Goal: Task Accomplishment & Management: Use online tool/utility

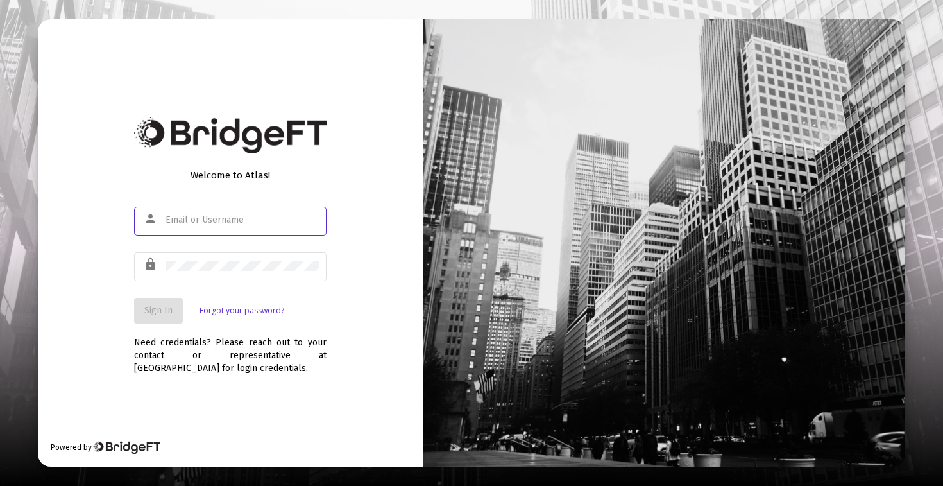
click at [207, 221] on input "text" at bounding box center [243, 220] width 154 height 10
type input "andrew@oceanbreezewealth.com"
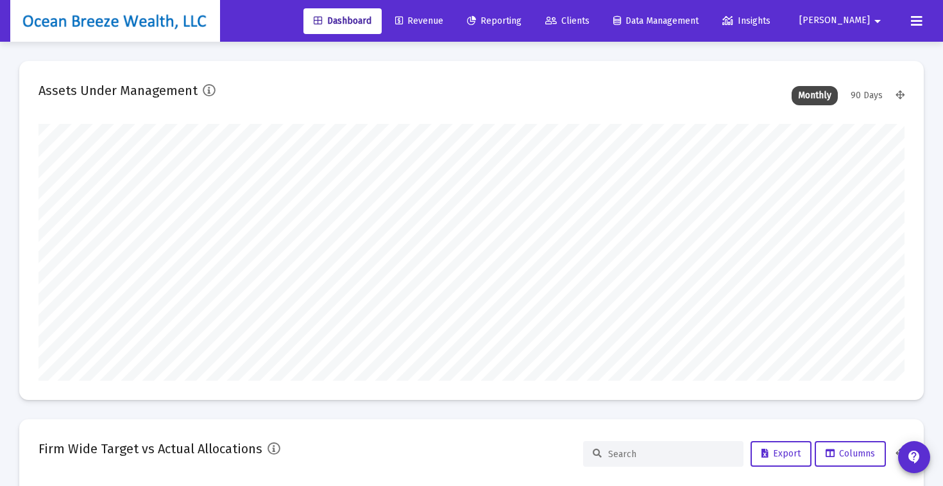
type input "[DATE]"
click at [443, 23] on span "Revenue" at bounding box center [419, 20] width 48 height 11
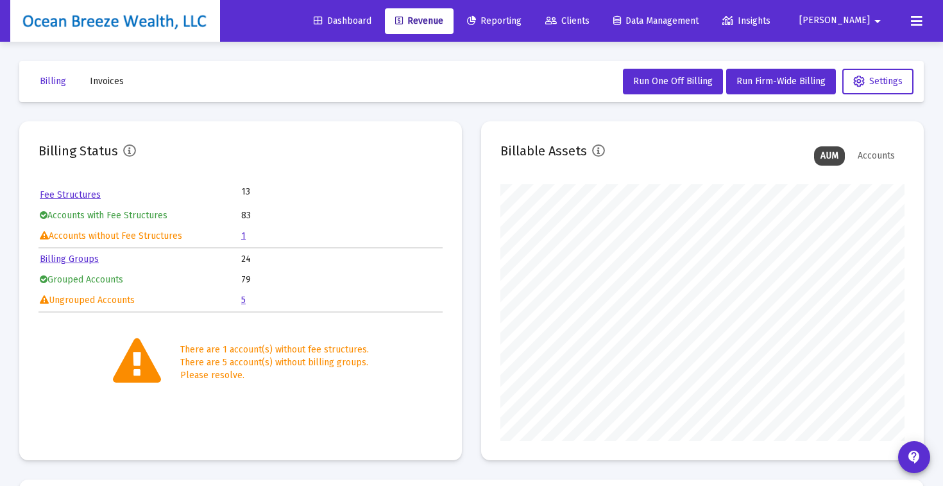
scroll to position [257, 404]
click at [242, 300] on link "5" at bounding box center [243, 299] width 4 height 11
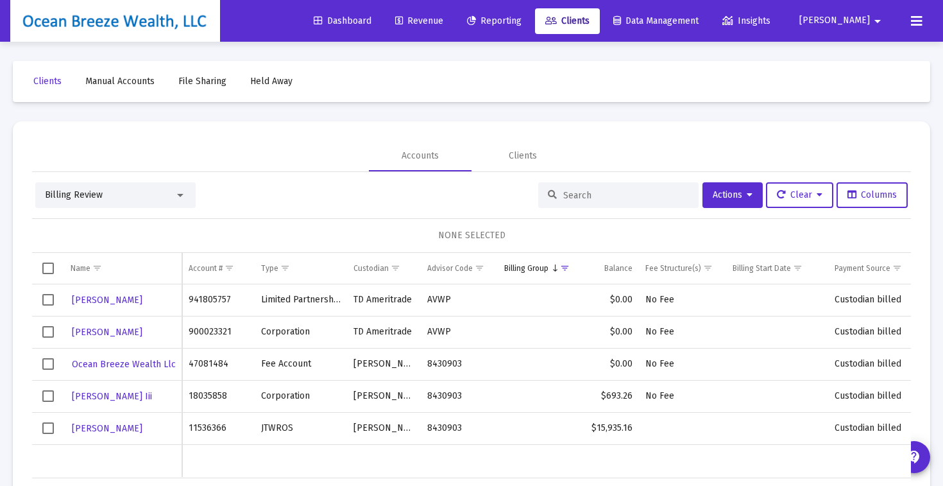
click at [443, 22] on span "Revenue" at bounding box center [419, 20] width 48 height 11
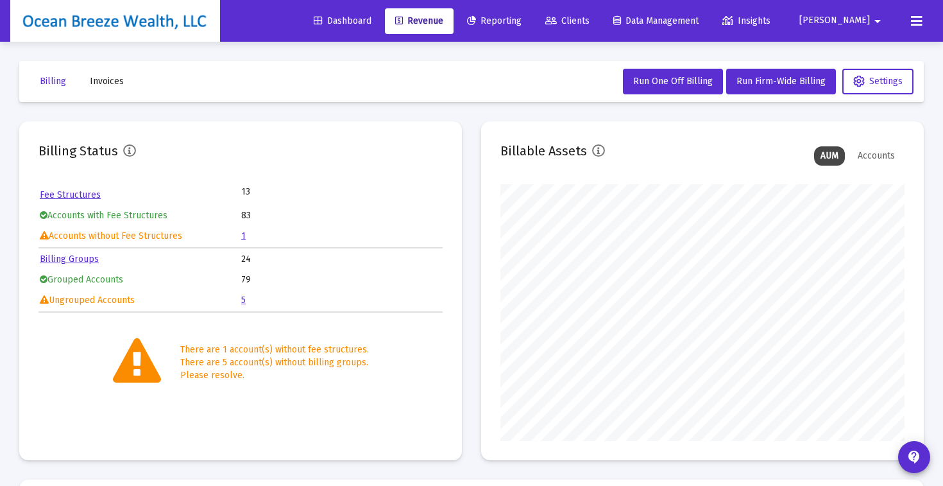
scroll to position [257, 404]
click at [472, 160] on div "Billing Status Fee Structures 13 Accounts with Fee Structures 83 Accounts witho…" at bounding box center [471, 290] width 905 height 339
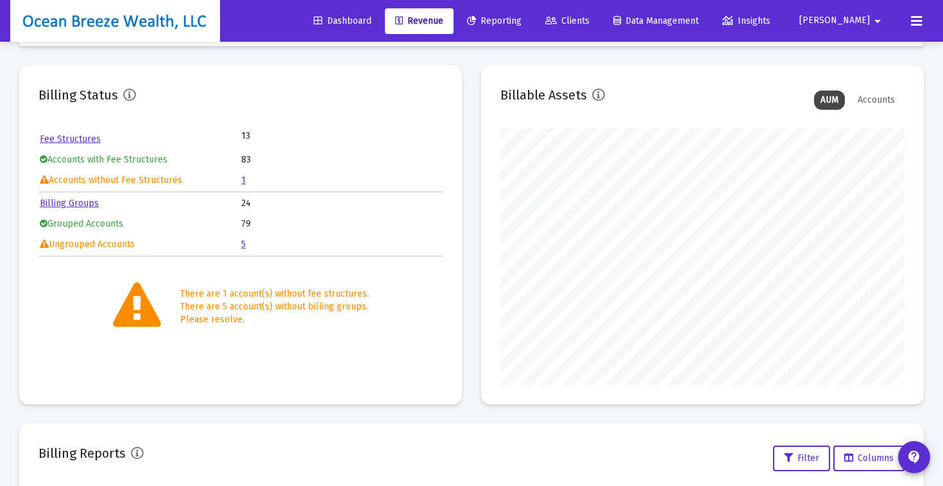
scroll to position [0, 0]
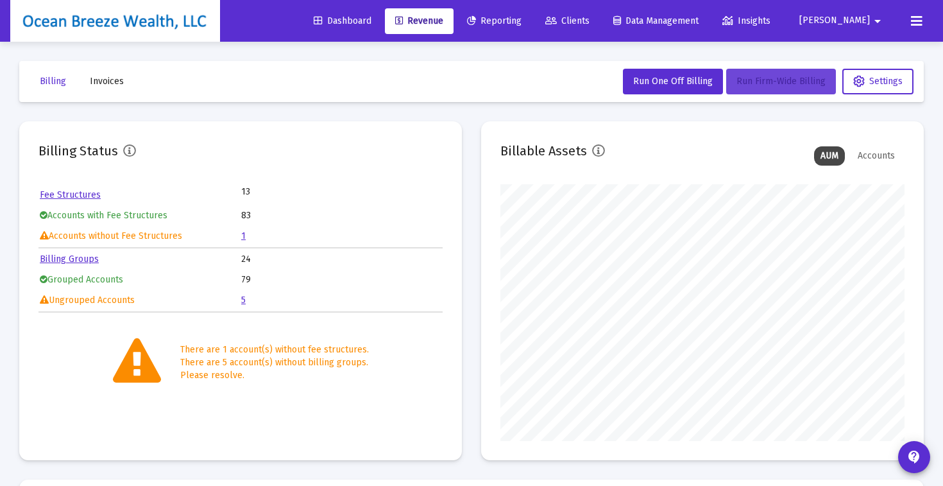
click at [794, 92] on button "Run Firm-Wide Billing" at bounding box center [781, 82] width 110 height 26
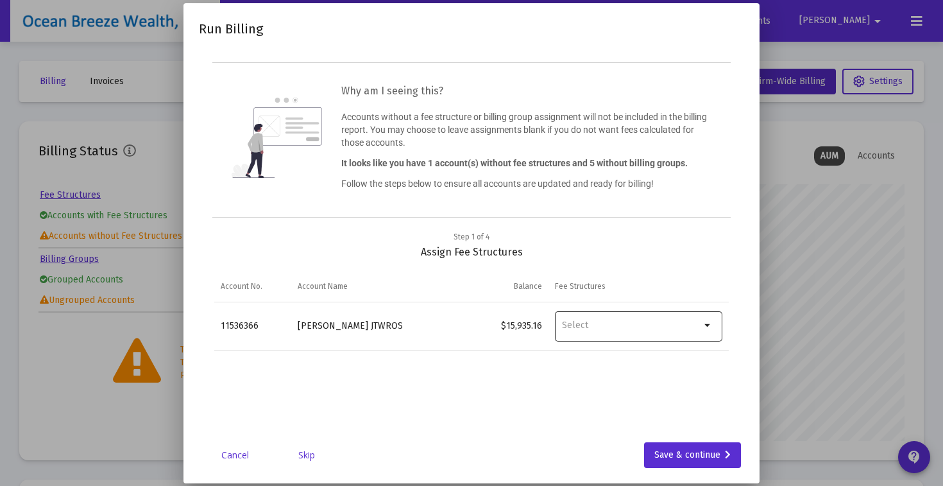
click at [713, 322] on mat-icon "arrow_drop_down" at bounding box center [708, 325] width 15 height 15
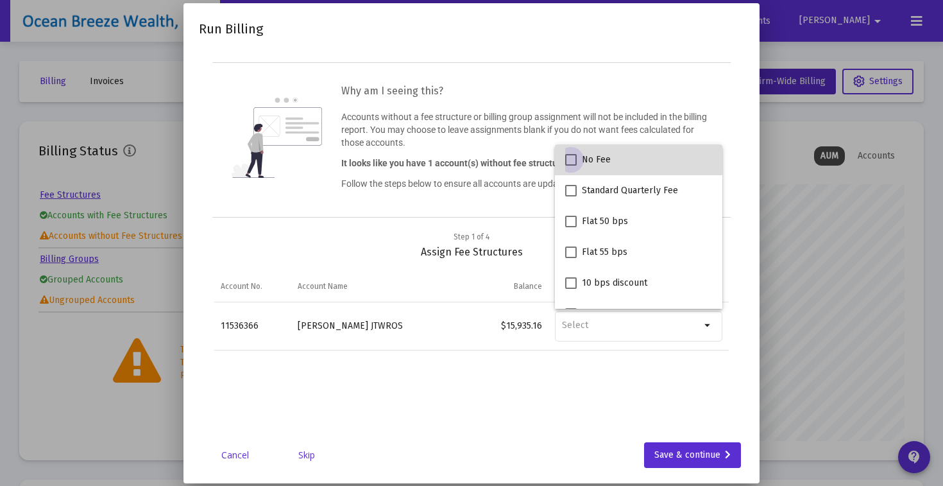
click at [587, 155] on span "No Fee" at bounding box center [596, 159] width 29 height 15
click at [571, 166] on input "No Fee" at bounding box center [570, 166] width 1 height 1
checkbox input "true"
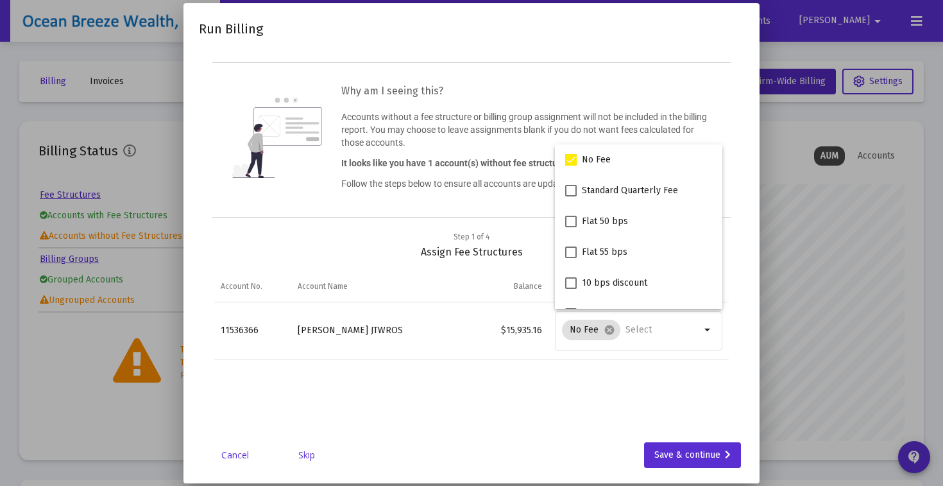
click at [744, 314] on div "Step 1 of 4 Assign Fee Structures Account No. Account Name Balance Fee Structur…" at bounding box center [471, 332] width 545 height 204
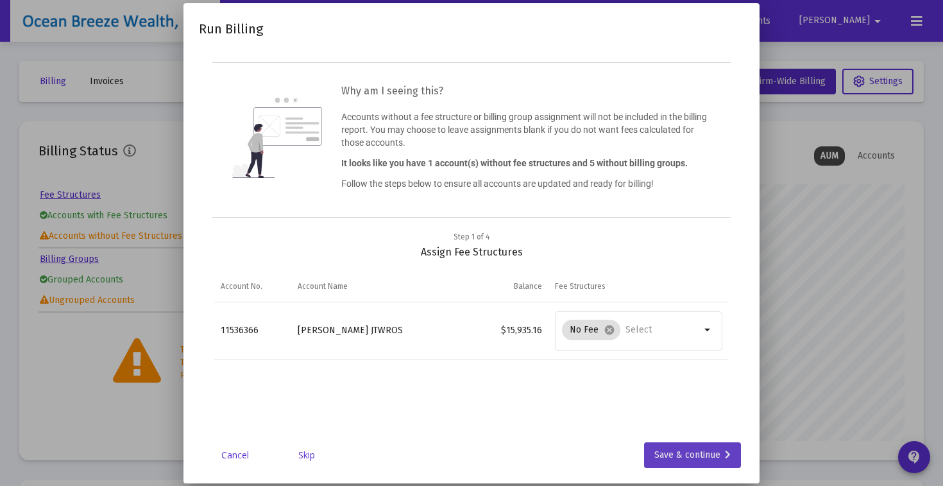
click at [678, 459] on div "Save & continue" at bounding box center [692, 455] width 76 height 26
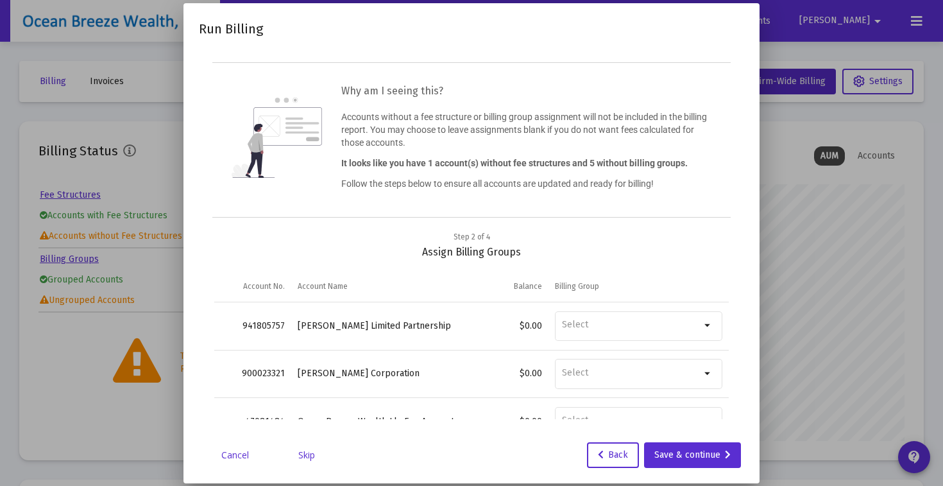
click at [305, 452] on link "Skip" at bounding box center [307, 454] width 64 height 13
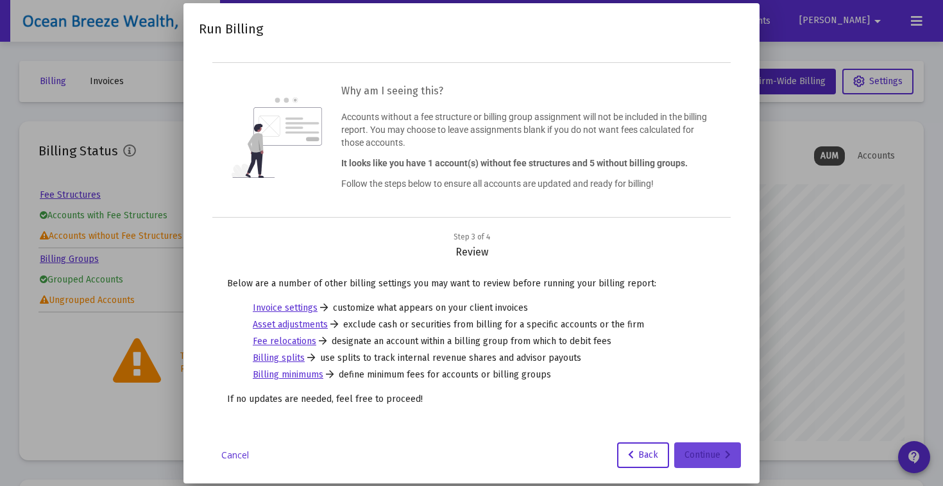
click at [726, 457] on icon at bounding box center [728, 454] width 6 height 9
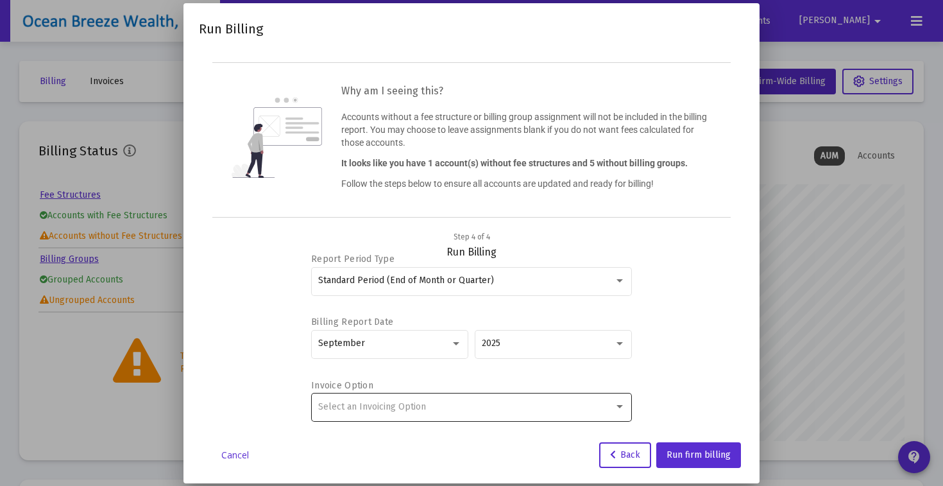
click at [414, 414] on div "Select an Invoicing Option" at bounding box center [471, 406] width 307 height 31
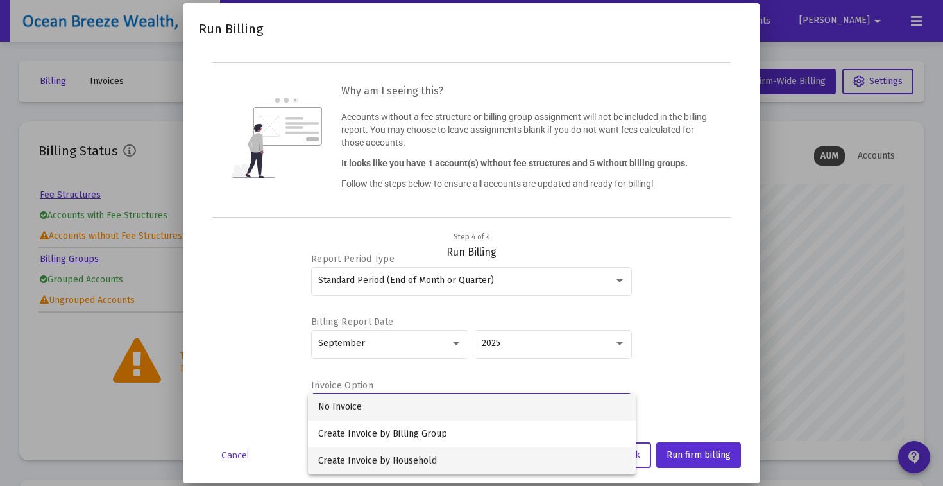
click at [408, 459] on span "Create Invoice by Household" at bounding box center [471, 460] width 307 height 27
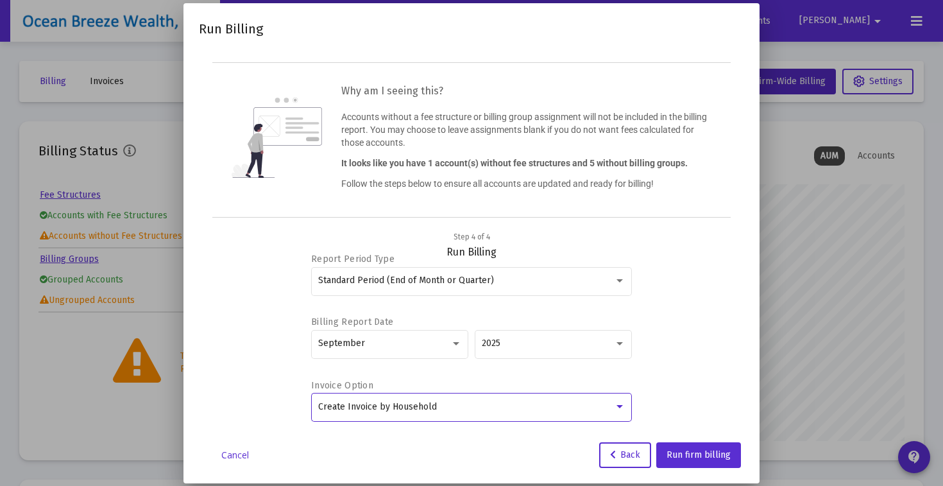
click at [721, 283] on div "Report Period Type Standard Period (End of Month or Quarter) Billing Report Dat…" at bounding box center [471, 339] width 514 height 160
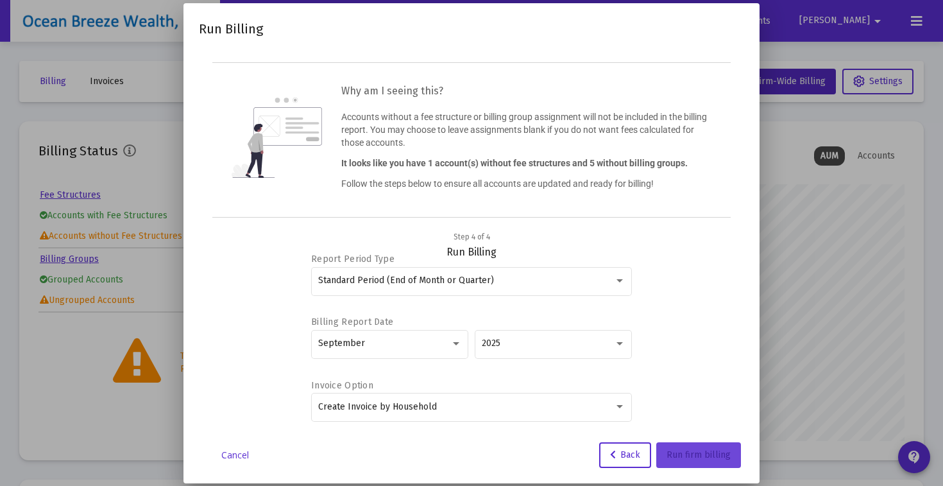
click at [716, 455] on span "Run firm billing" at bounding box center [699, 454] width 64 height 11
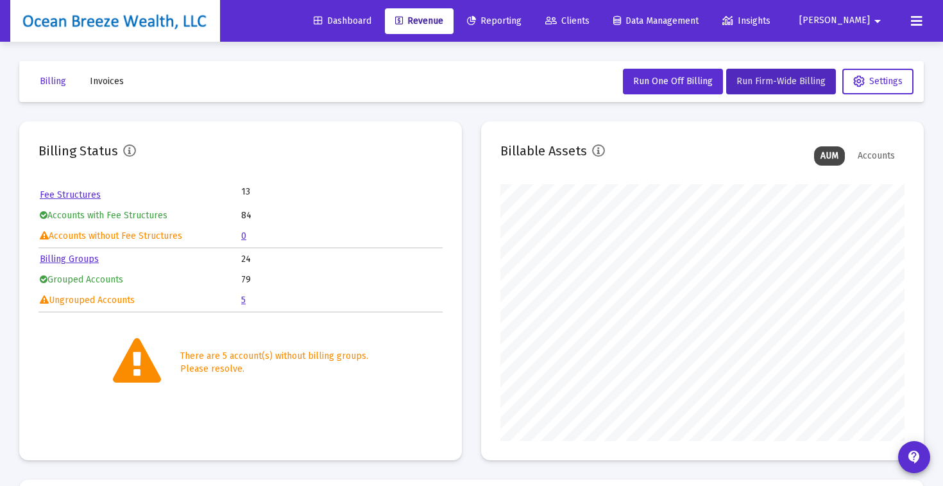
click at [473, 132] on div "Billing Status Fee Structures 13 Accounts with Fee Structures 84 Accounts witho…" at bounding box center [471, 290] width 905 height 339
click at [371, 20] on span "Dashboard" at bounding box center [343, 20] width 58 height 11
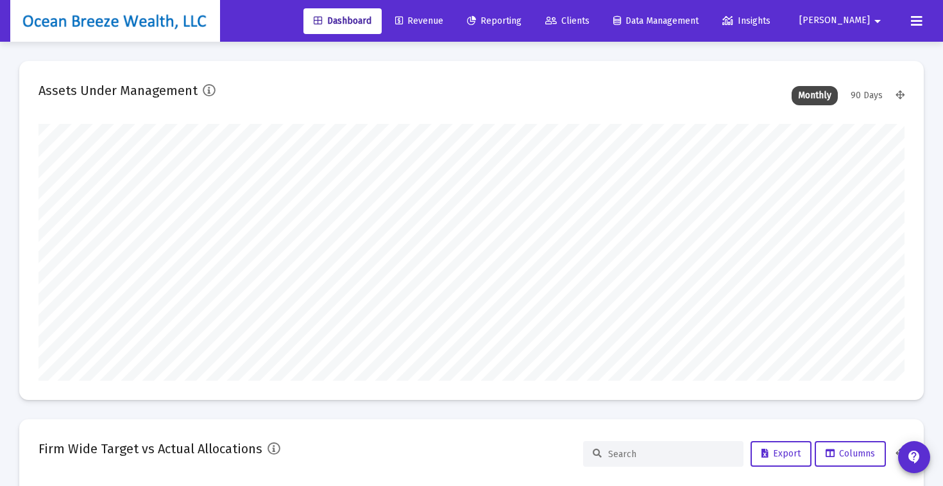
scroll to position [257, 466]
click at [443, 24] on span "Revenue" at bounding box center [419, 20] width 48 height 11
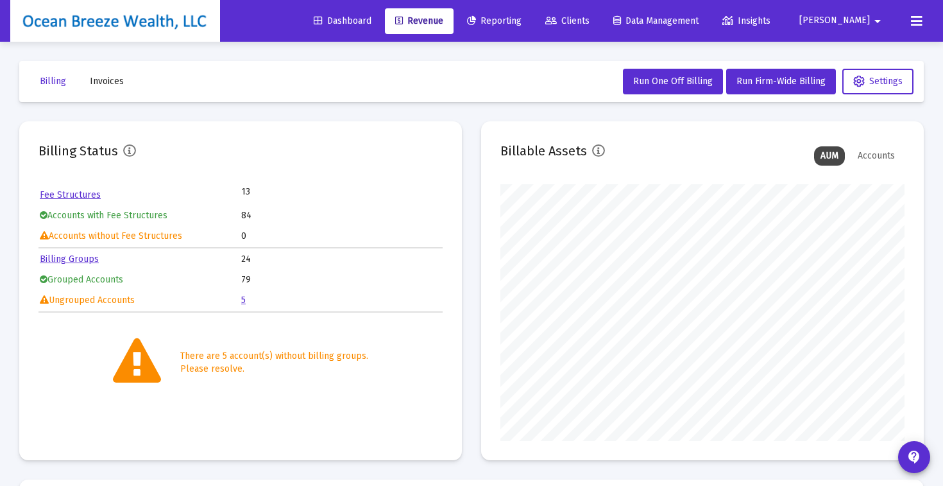
scroll to position [257, 404]
click at [472, 160] on div "Billing Status Fee Structures 13 Accounts with Fee Structures 84 Accounts witho…" at bounding box center [471, 290] width 905 height 339
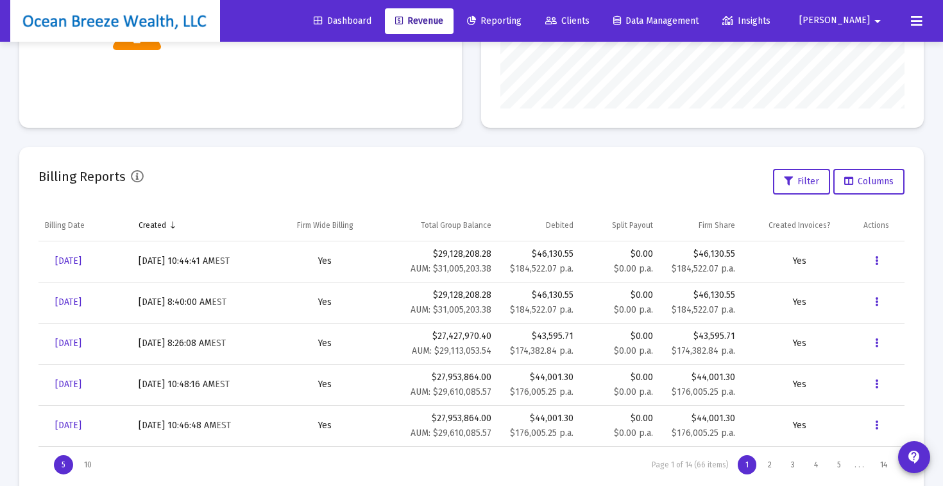
scroll to position [312, 0]
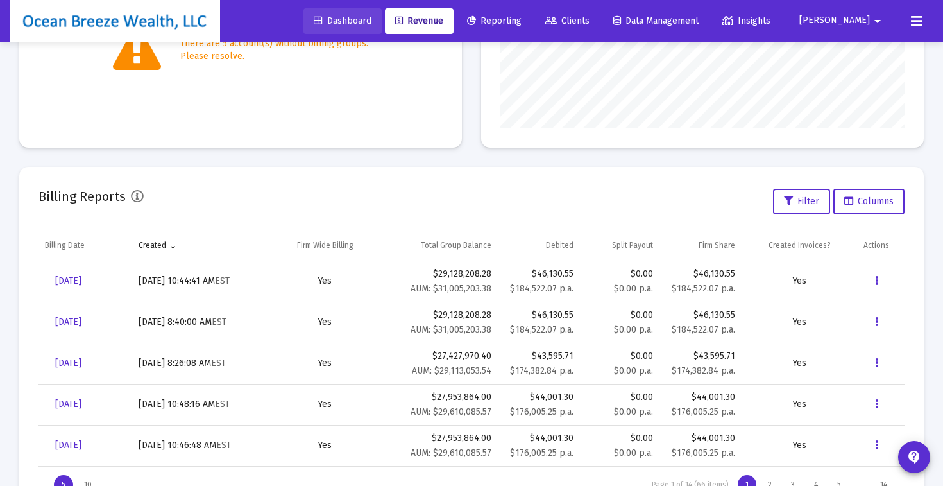
click at [371, 23] on span "Dashboard" at bounding box center [343, 20] width 58 height 11
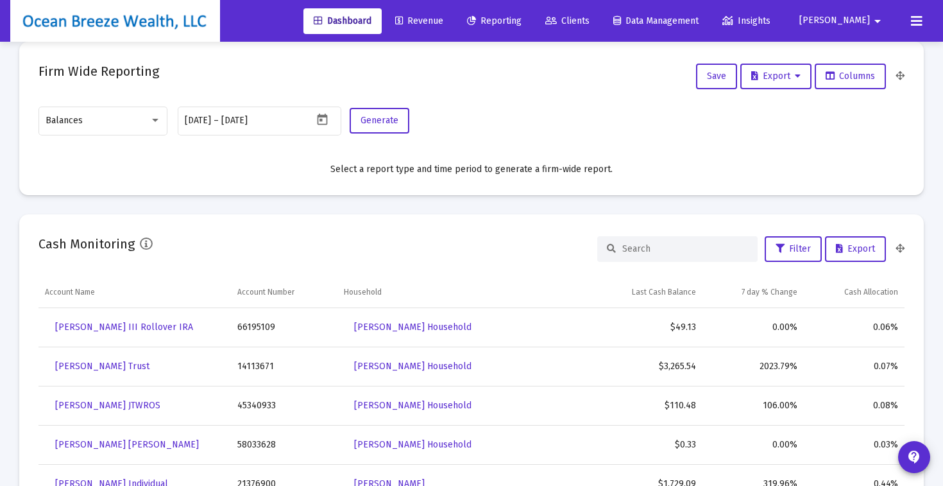
scroll to position [775, 0]
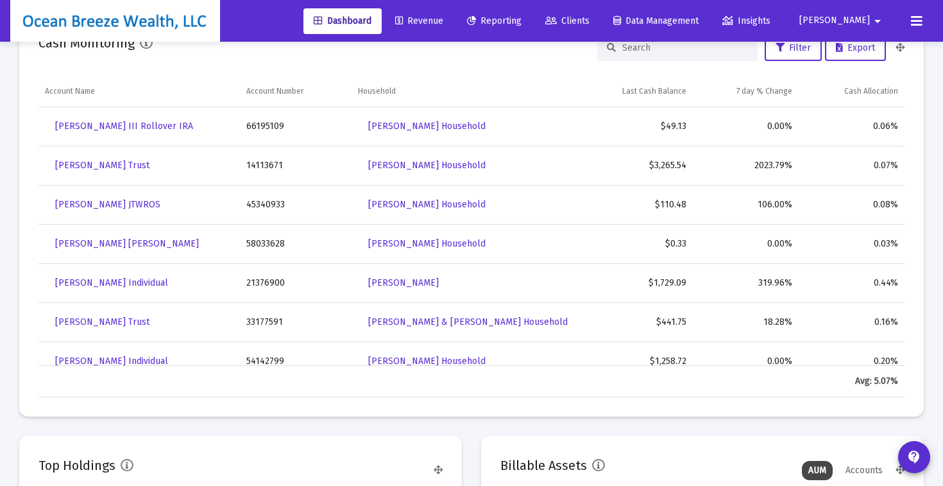
click at [443, 15] on span "Revenue" at bounding box center [419, 20] width 48 height 11
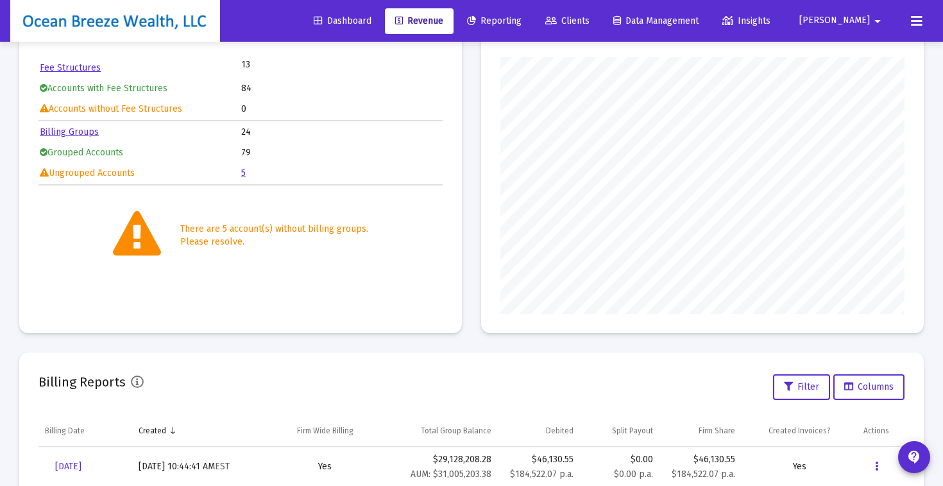
click at [468, 221] on div "Billing Status Fee Structures 13 Accounts with Fee Structures 84 Accounts witho…" at bounding box center [471, 163] width 905 height 339
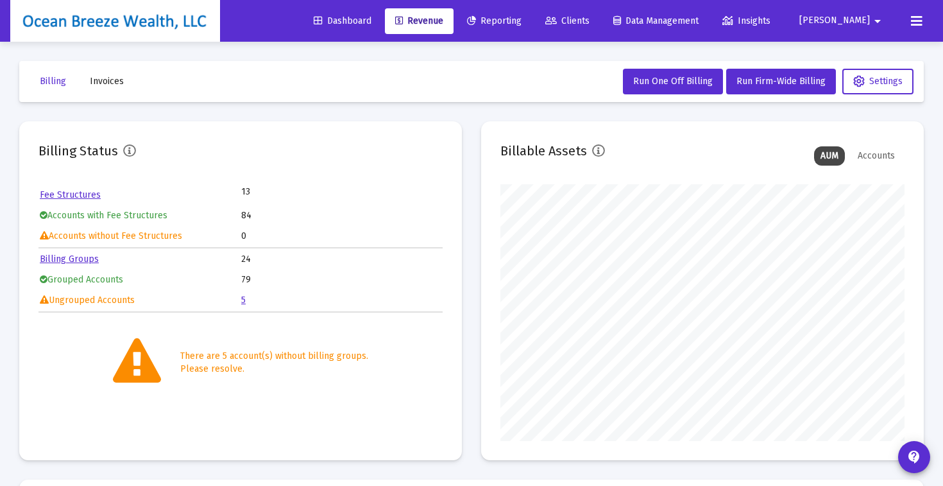
click at [522, 22] on span "Reporting" at bounding box center [494, 20] width 55 height 11
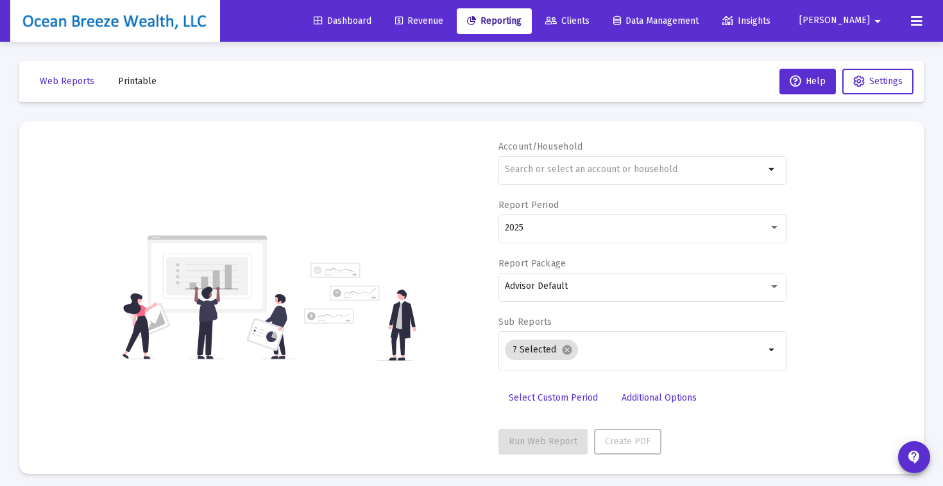
click at [443, 22] on span "Revenue" at bounding box center [419, 20] width 48 height 11
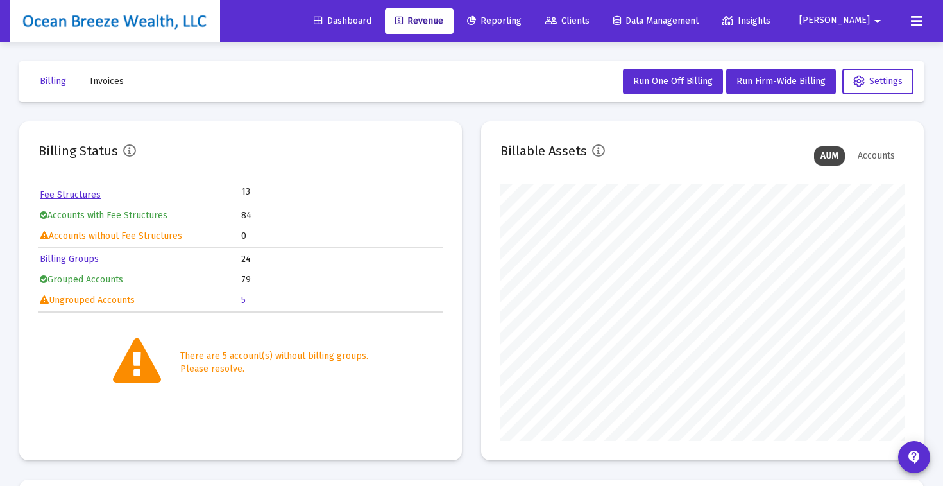
scroll to position [257, 404]
click at [472, 168] on div "Billing Status Fee Structures 13 Accounts with Fee Structures 84 Accounts witho…" at bounding box center [471, 290] width 905 height 339
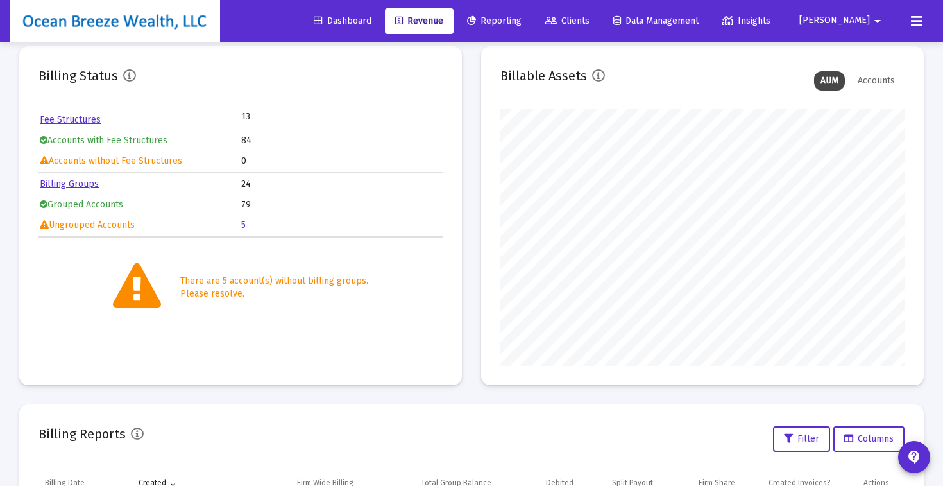
scroll to position [0, 0]
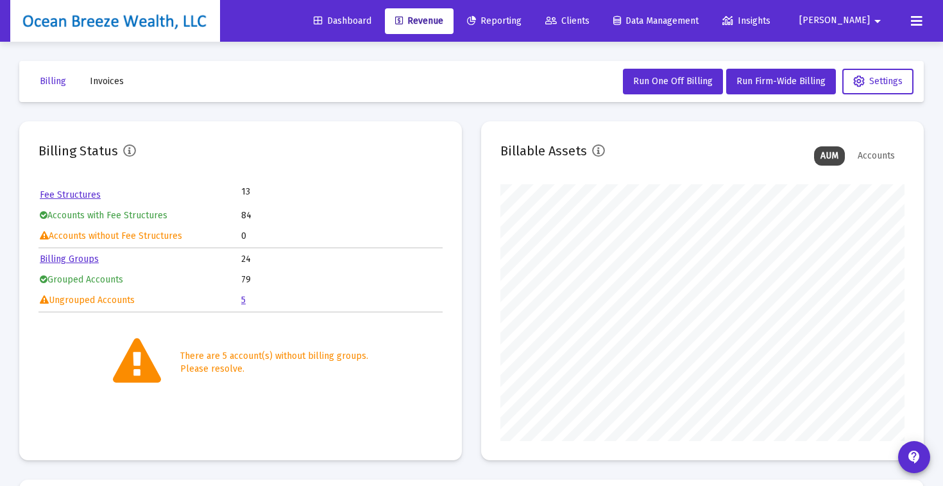
click at [522, 21] on span "Reporting" at bounding box center [494, 20] width 55 height 11
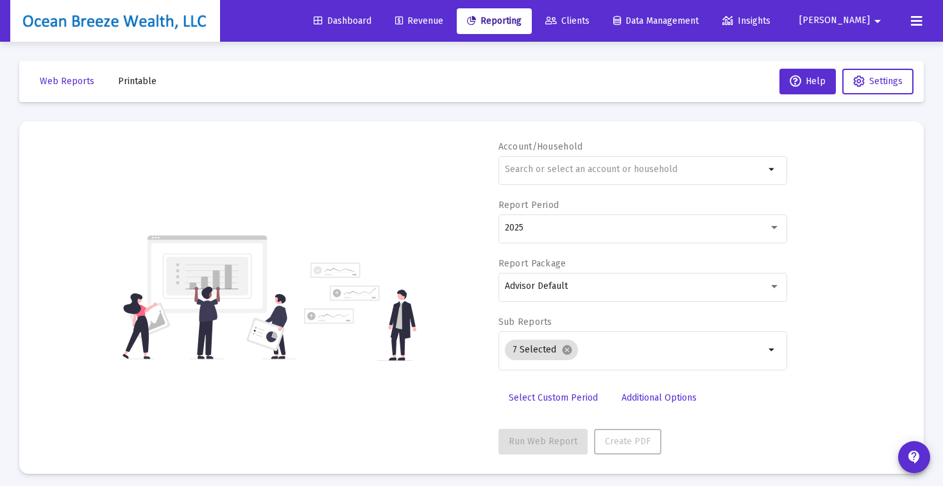
click at [443, 23] on span "Revenue" at bounding box center [419, 20] width 48 height 11
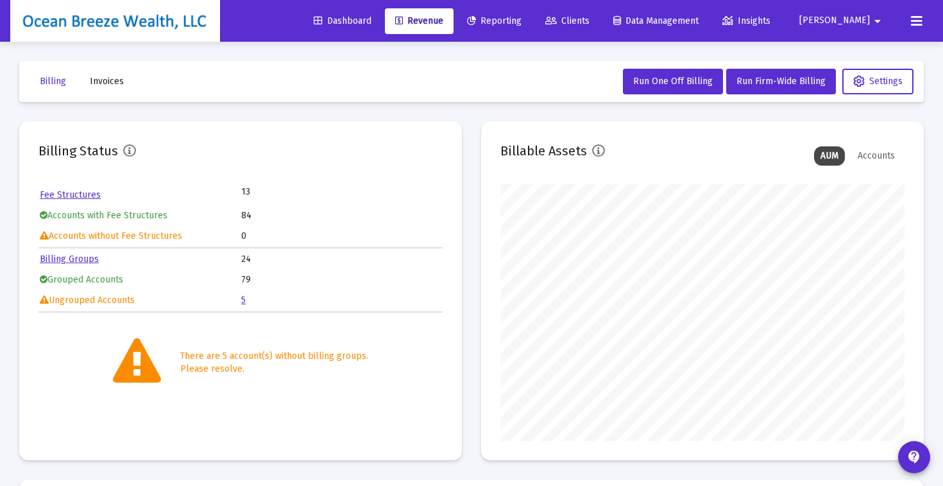
scroll to position [257, 404]
click at [468, 130] on div "Billing Status Fee Structures 13 Accounts with Fee Structures 84 Accounts witho…" at bounding box center [471, 290] width 905 height 339
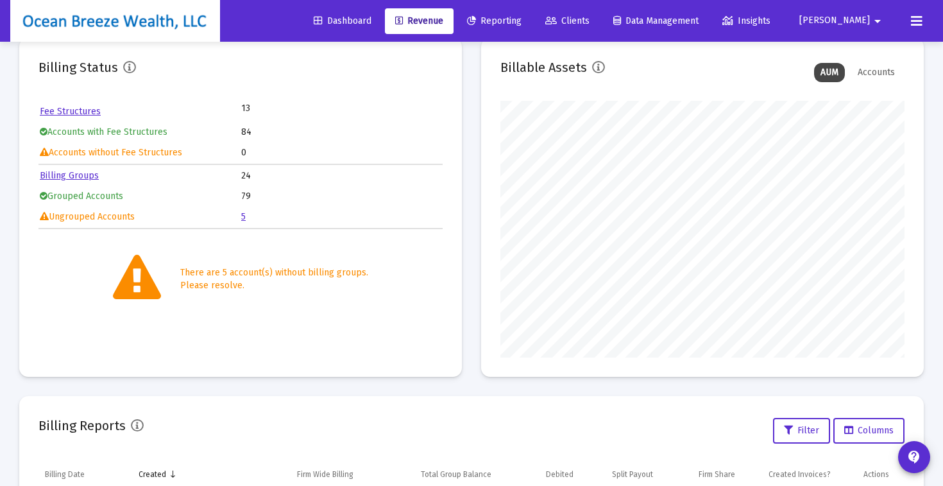
scroll to position [231, 0]
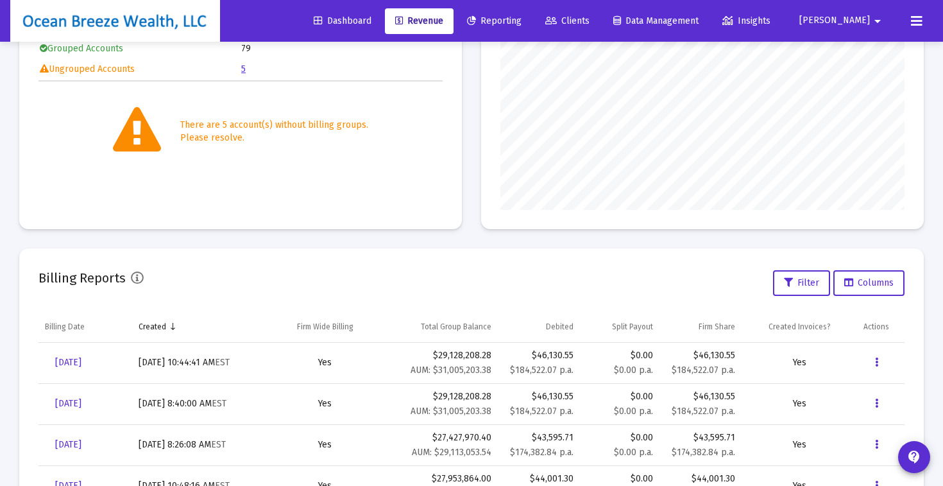
click at [473, 217] on div "Billing Status Fee Structures 13 Accounts with Fee Structures 84 Accounts witho…" at bounding box center [471, 59] width 905 height 339
click at [465, 235] on div "Billing Status Fee Structures 13 Accounts with Fee Structures 84 Accounts witho…" at bounding box center [471, 246] width 905 height 713
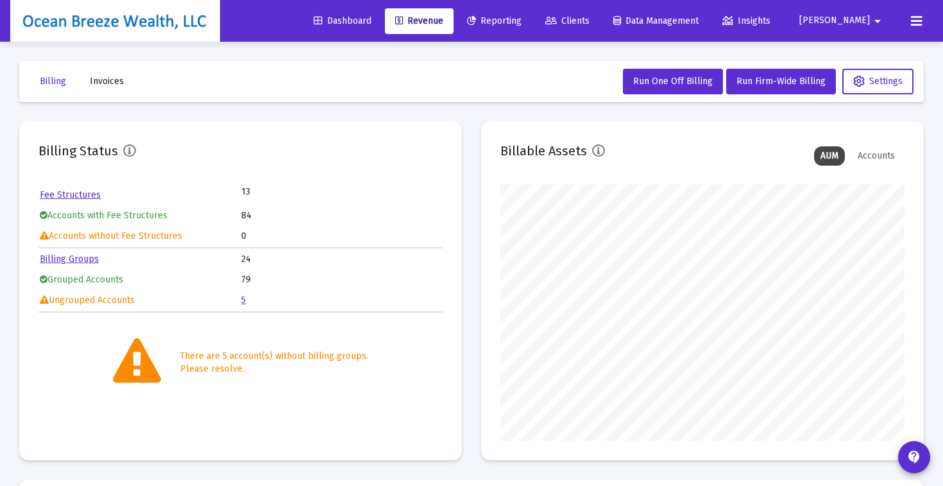
click at [881, 21] on mat-icon "arrow_drop_down" at bounding box center [877, 21] width 15 height 26
click at [916, 20] on div at bounding box center [471, 243] width 943 height 486
click at [916, 24] on icon at bounding box center [917, 20] width 12 height 15
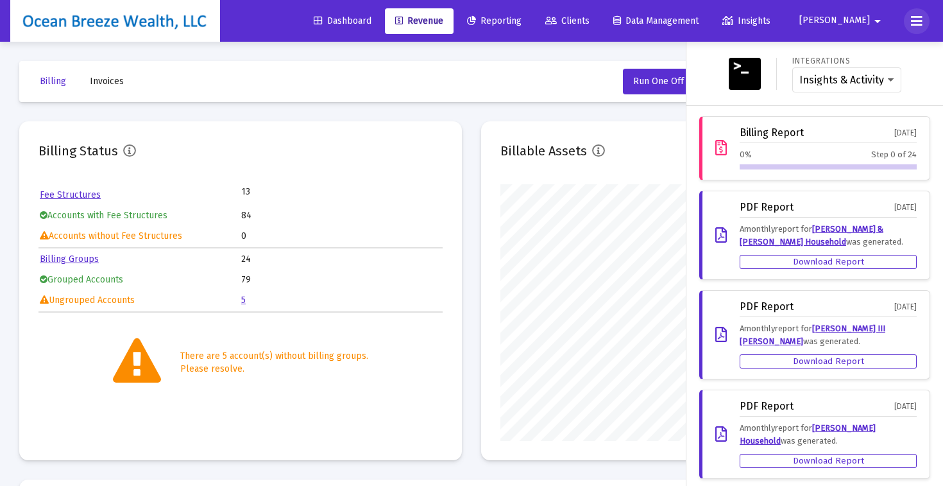
click at [914, 20] on icon at bounding box center [917, 20] width 12 height 15
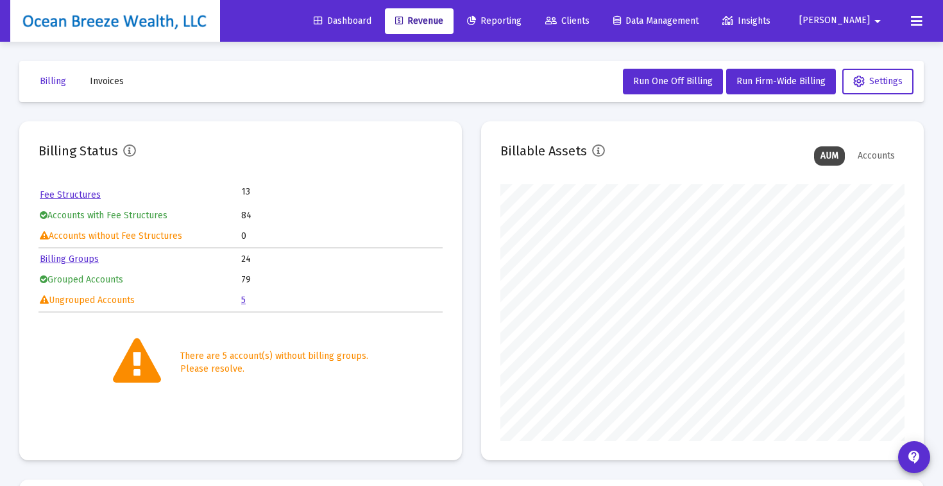
click at [914, 20] on icon at bounding box center [917, 20] width 12 height 15
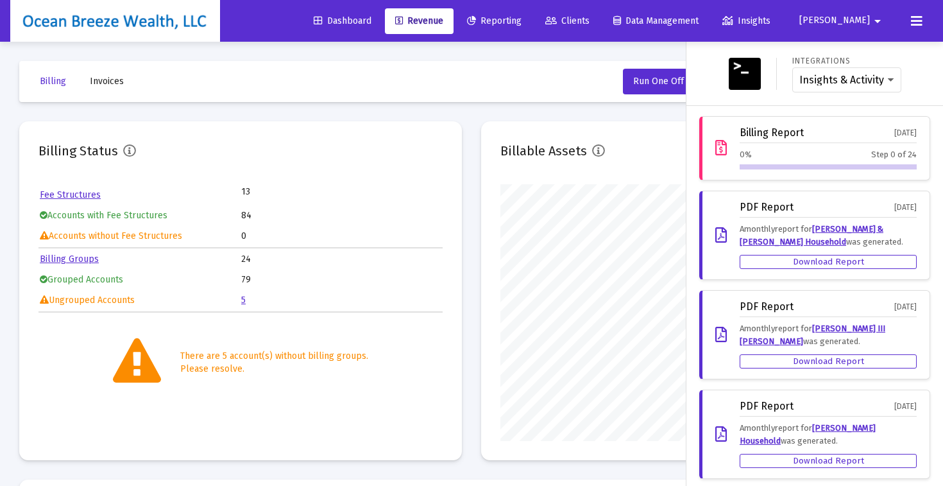
click at [469, 187] on div at bounding box center [471, 243] width 943 height 486
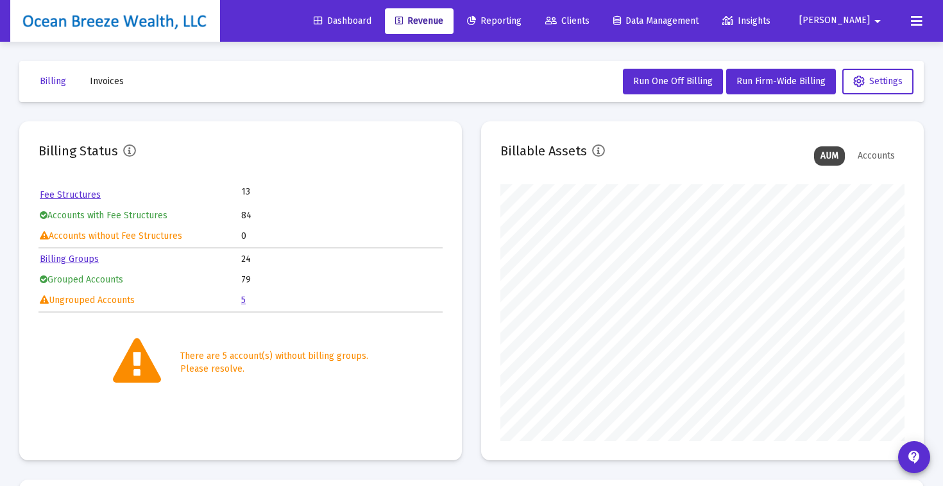
click at [471, 203] on div "Billing Status Fee Structures 13 Accounts with Fee Structures 84 Accounts witho…" at bounding box center [471, 290] width 905 height 339
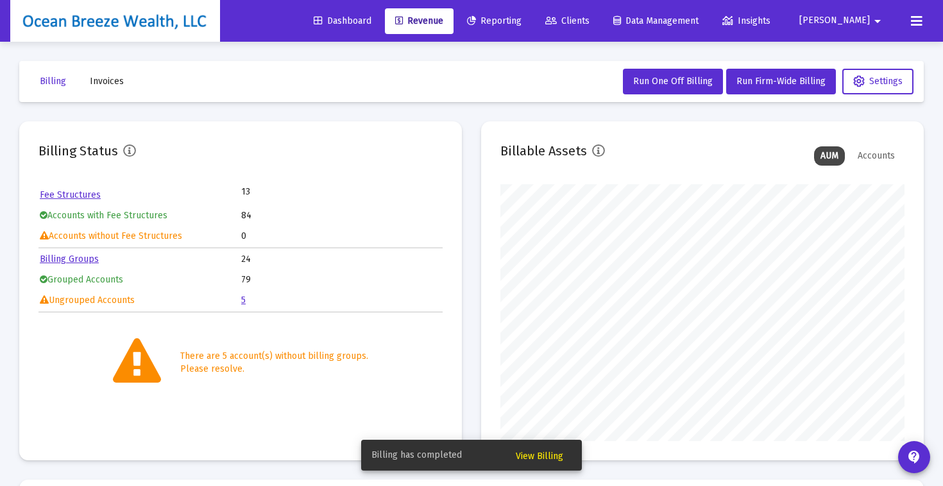
scroll to position [367, 0]
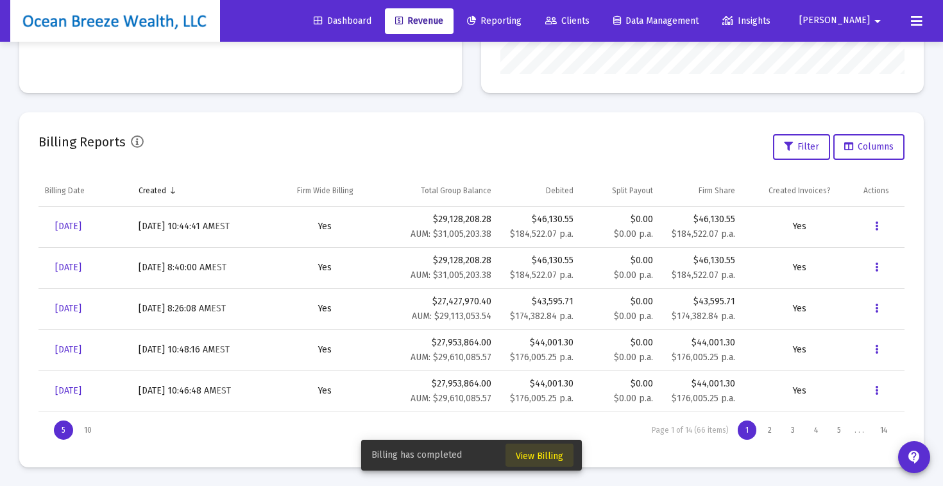
click at [532, 454] on span "View Billing" at bounding box center [539, 455] width 47 height 11
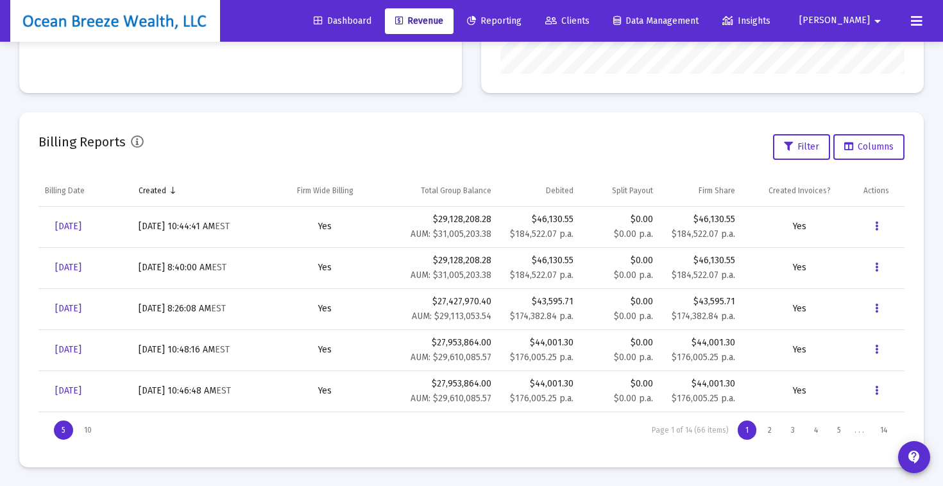
scroll to position [42, 0]
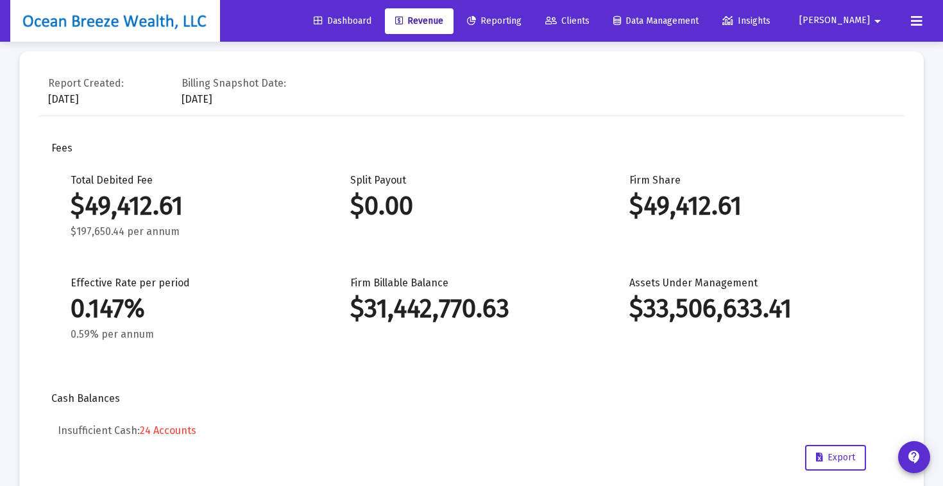
click at [545, 199] on div "Split Payout $0.00" at bounding box center [470, 206] width 241 height 64
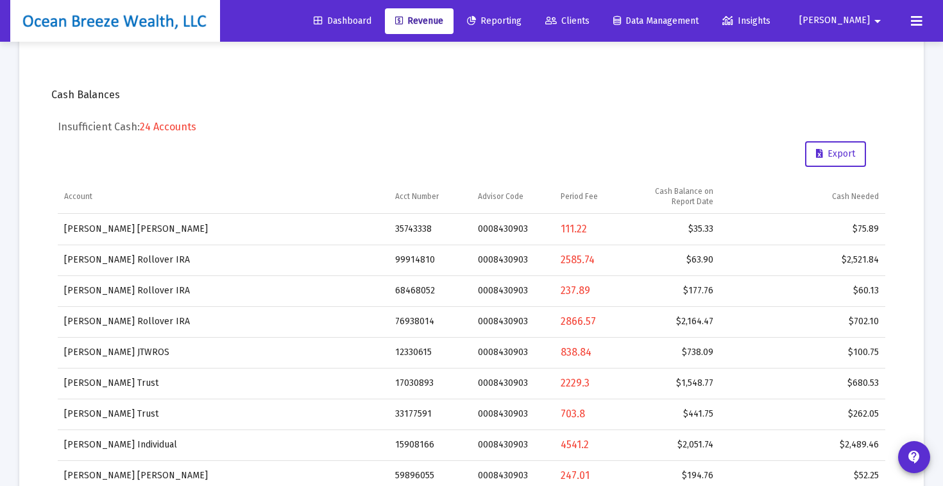
scroll to position [348, 0]
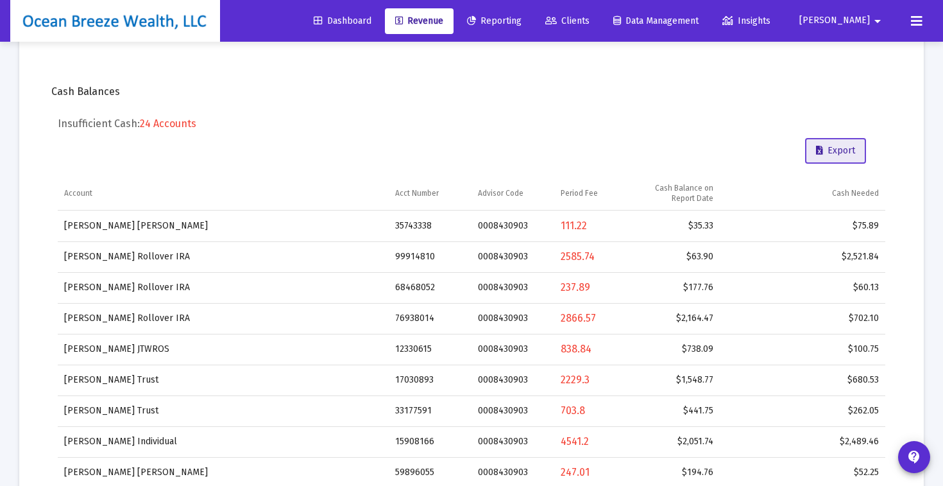
click at [850, 151] on span "Export" at bounding box center [835, 150] width 39 height 11
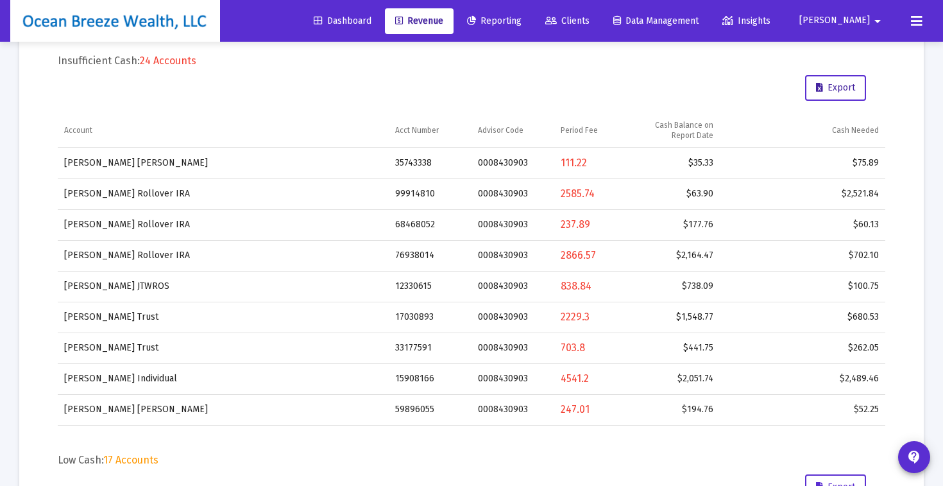
scroll to position [0, 0]
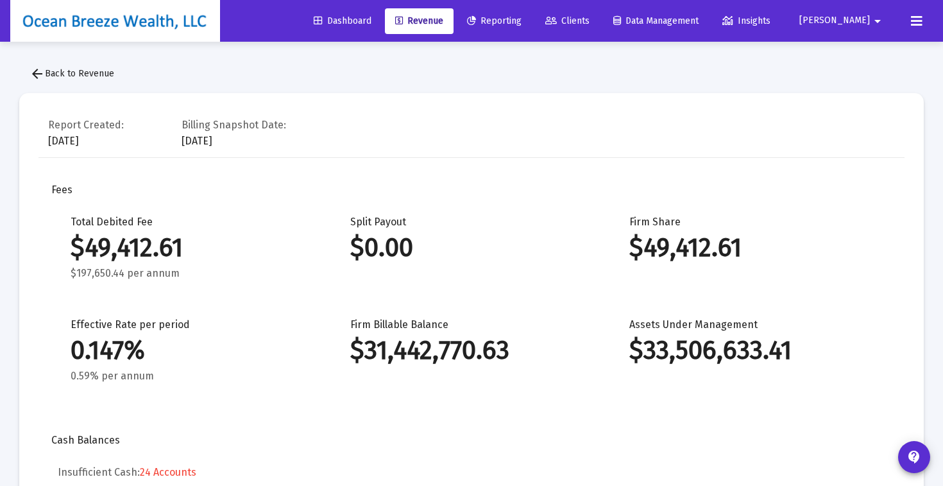
click at [371, 20] on span "Dashboard" at bounding box center [343, 20] width 58 height 11
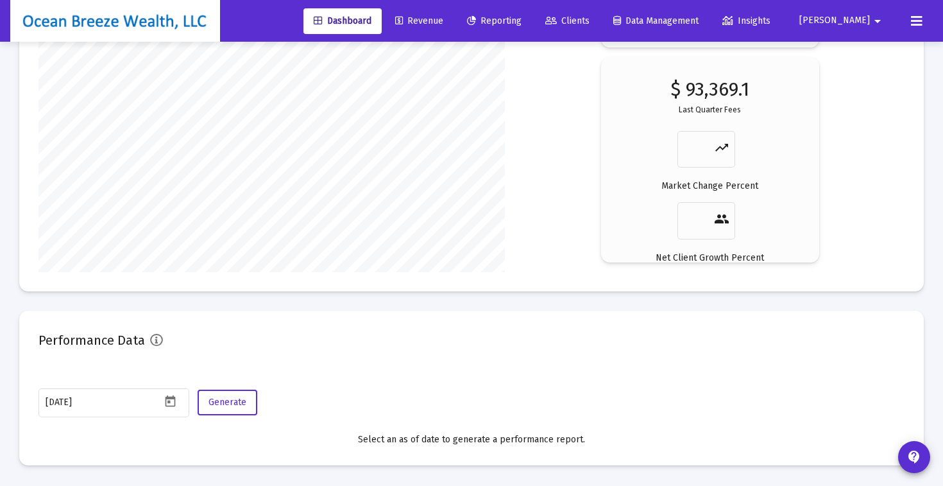
scroll to position [2036, 0]
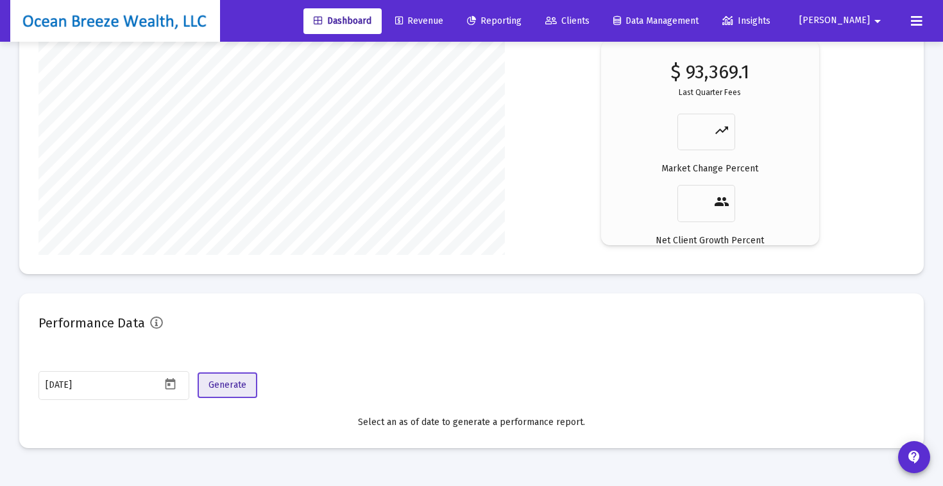
click at [239, 389] on span "Generate" at bounding box center [227, 384] width 38 height 11
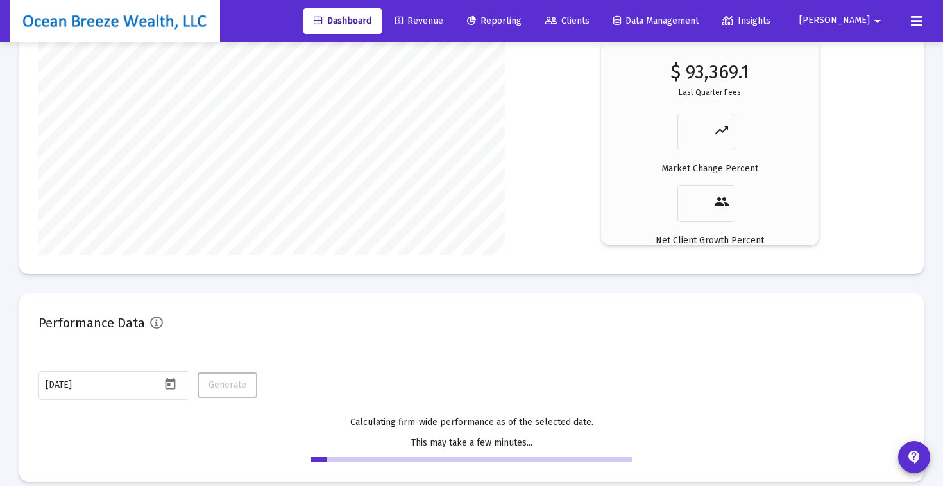
scroll to position [2070, 0]
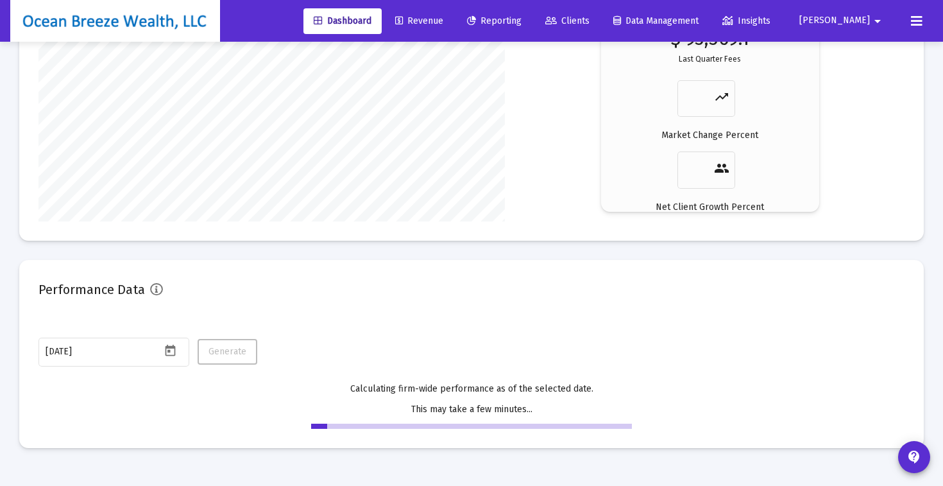
click at [412, 279] on div "Performance Data" at bounding box center [471, 294] width 866 height 31
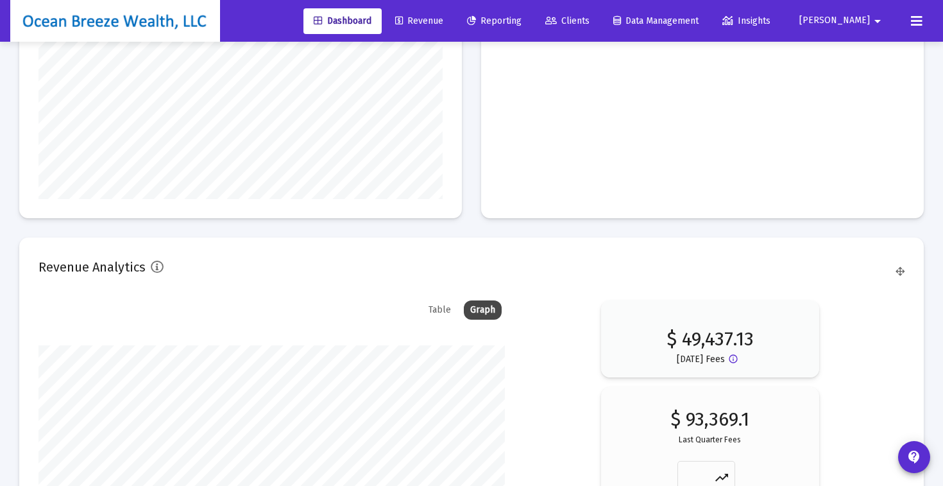
scroll to position [1686, 0]
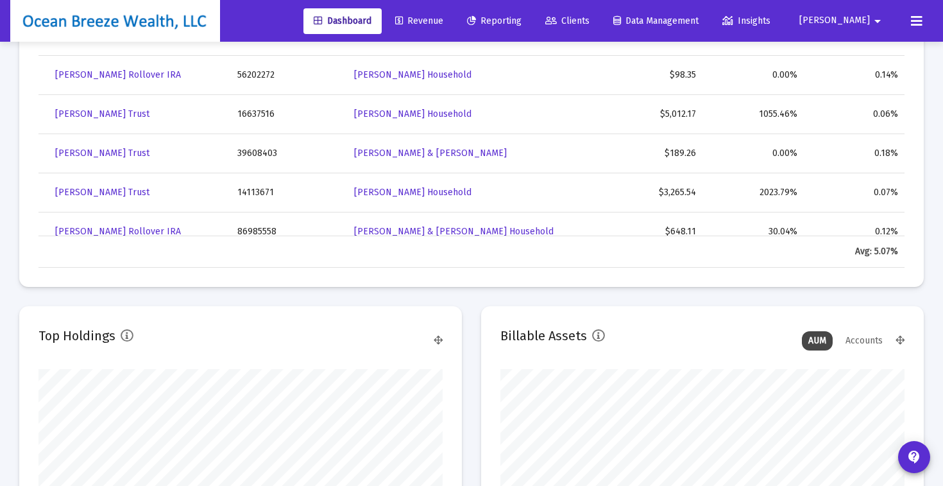
scroll to position [896, 0]
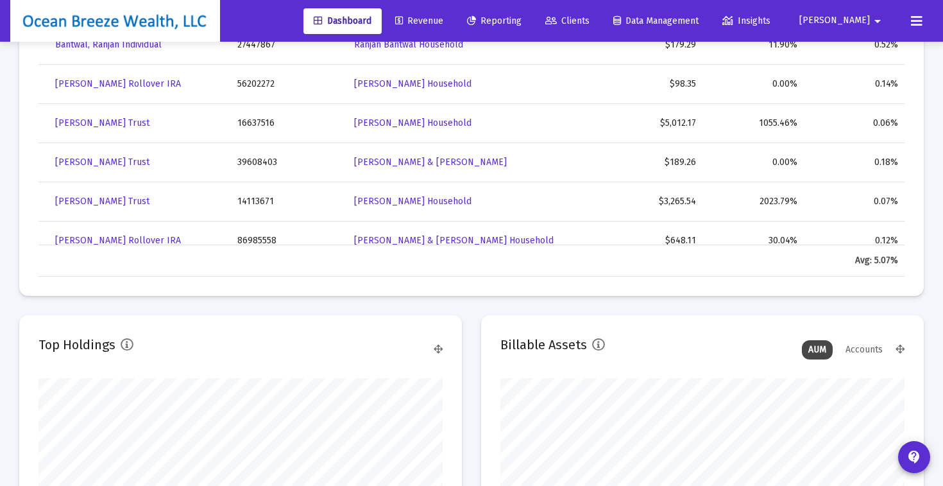
click at [12, 217] on div "Assets Under Management Monthly 90 Days Firm Wide Target vs Actual Allocations …" at bounding box center [471, 403] width 943 height 2514
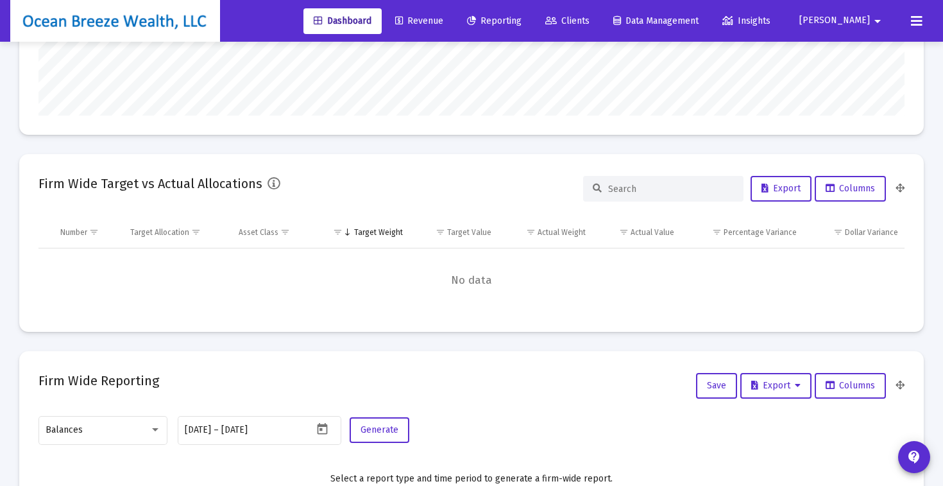
scroll to position [0, 0]
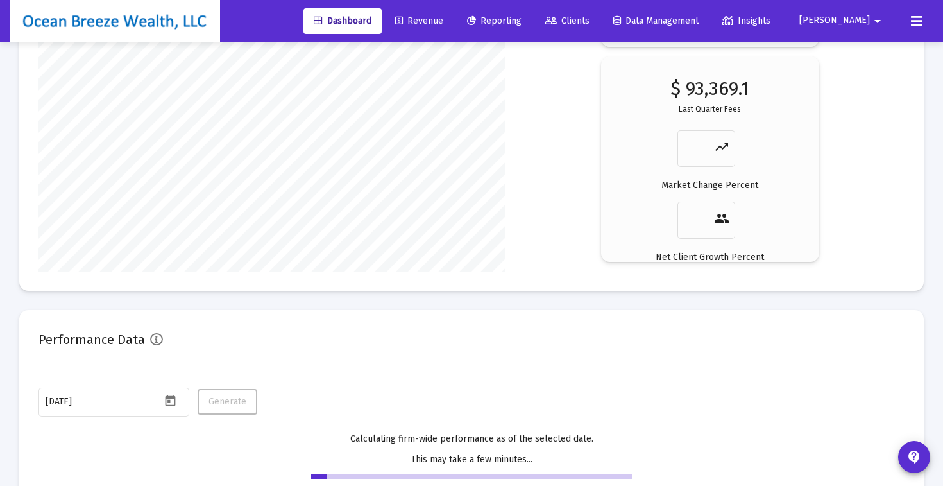
scroll to position [2070, 0]
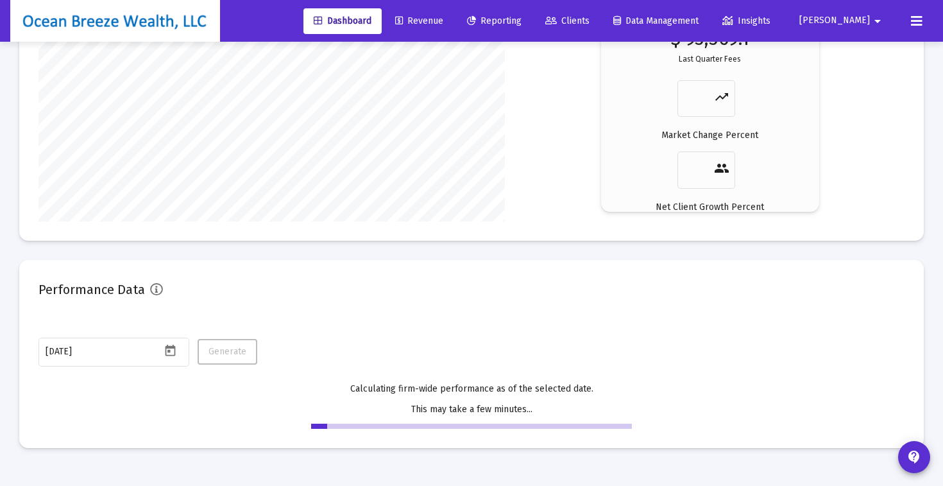
click at [443, 21] on span "Revenue" at bounding box center [419, 20] width 48 height 11
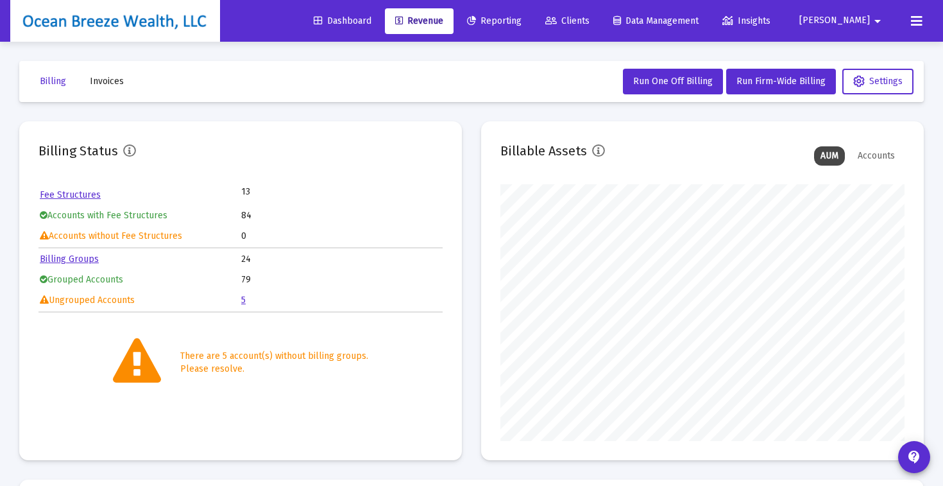
click at [371, 23] on span "Dashboard" at bounding box center [343, 20] width 58 height 11
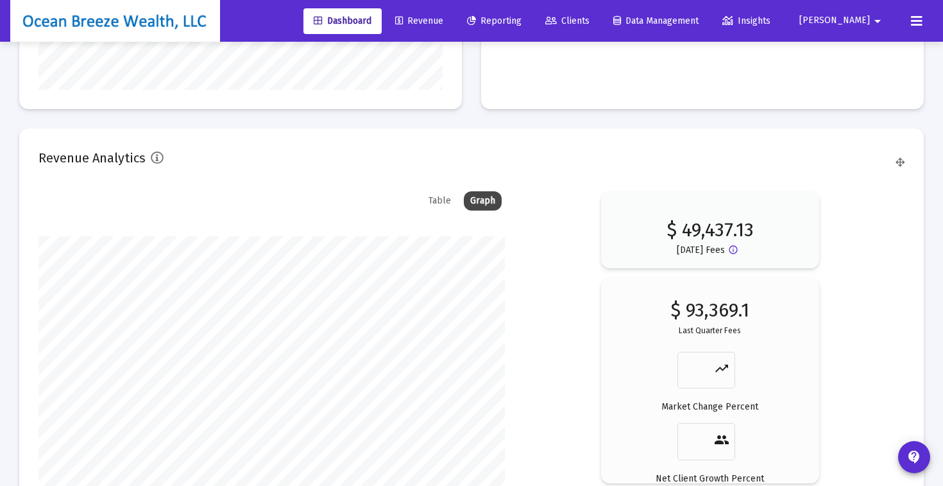
scroll to position [2036, 0]
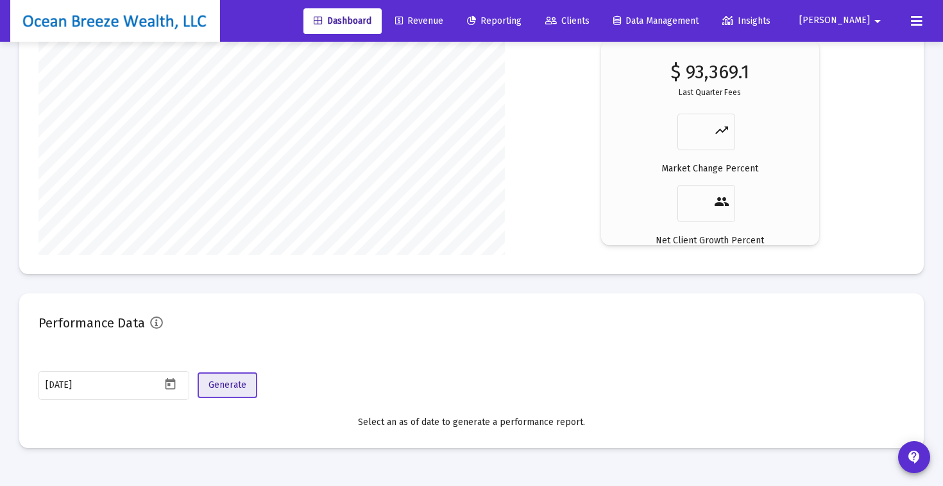
click at [241, 384] on span "Generate" at bounding box center [227, 384] width 38 height 11
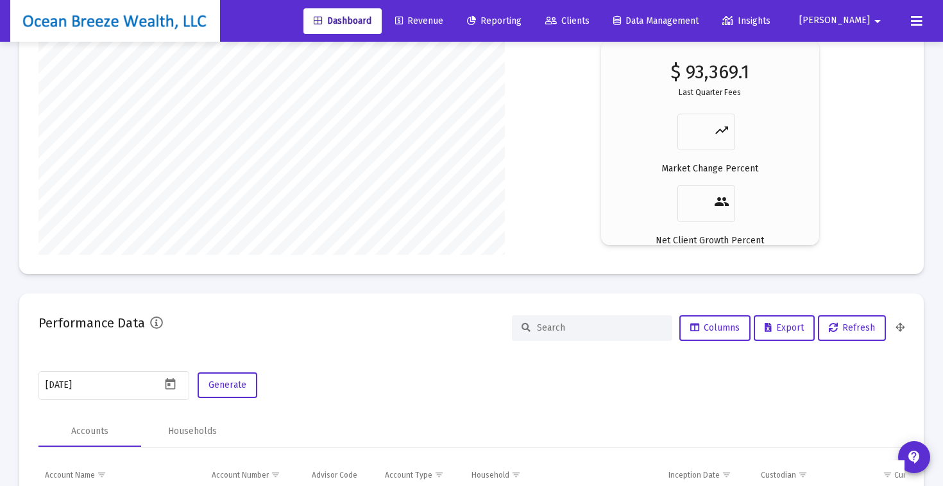
click at [561, 332] on input at bounding box center [600, 327] width 126 height 11
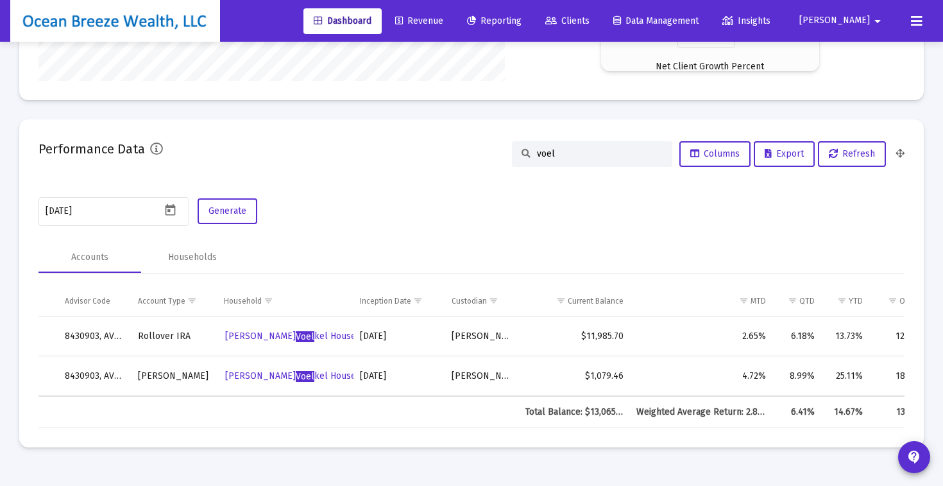
scroll to position [0, 262]
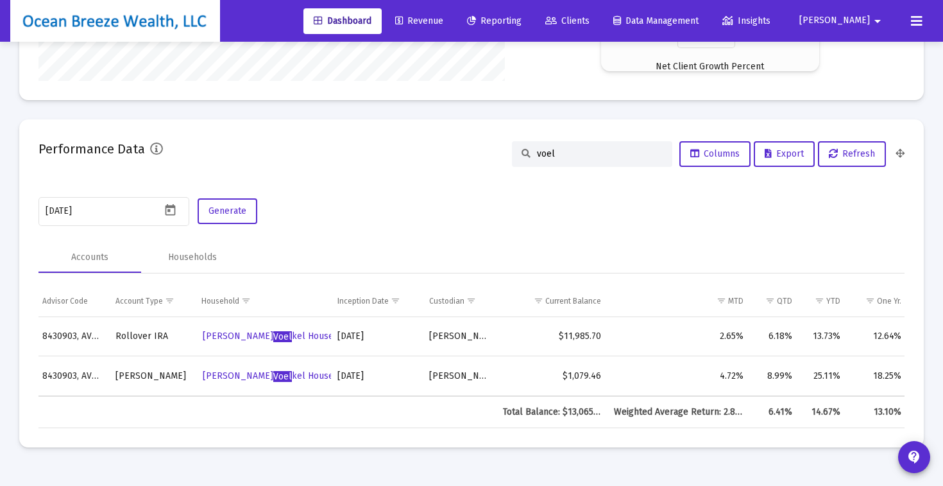
click at [555, 152] on input "voel" at bounding box center [600, 153] width 126 height 11
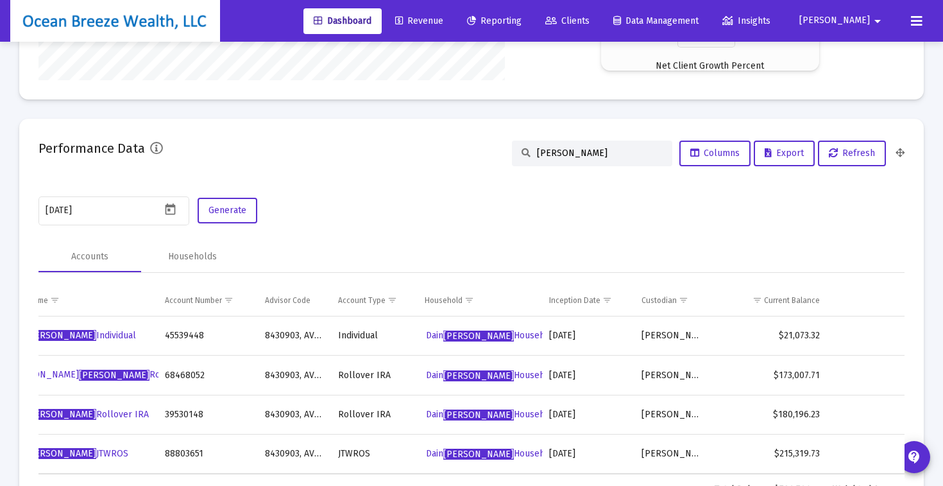
scroll to position [0, 123]
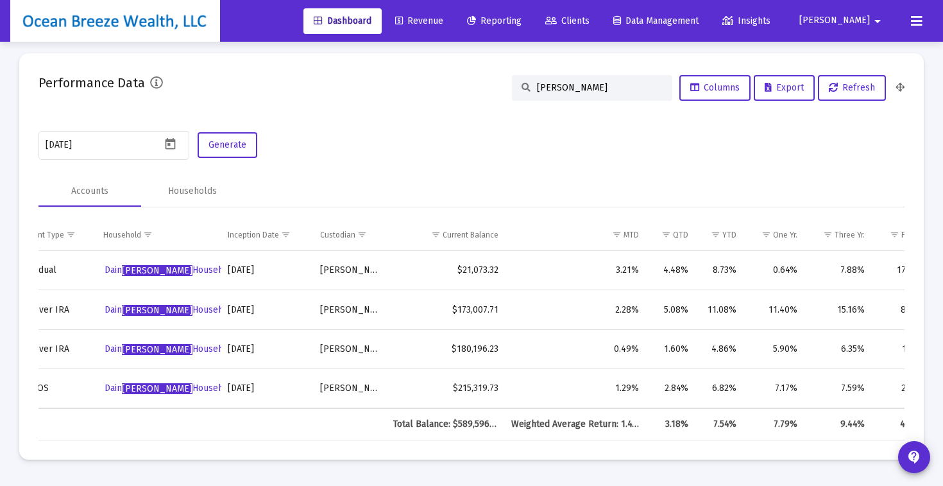
click at [574, 86] on input "[PERSON_NAME]" at bounding box center [600, 87] width 126 height 11
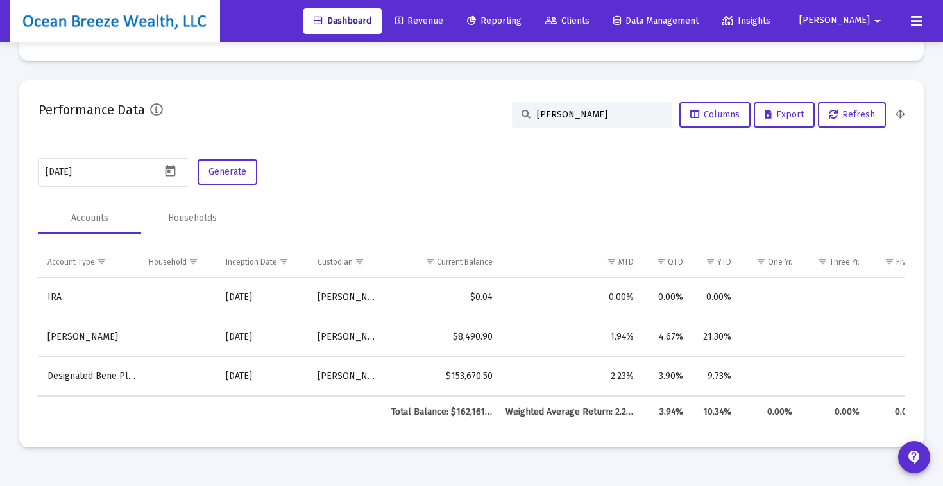
scroll to position [2250, 0]
click at [581, 117] on input "[PERSON_NAME]" at bounding box center [600, 114] width 126 height 11
click at [578, 115] on input "[PERSON_NAME]" at bounding box center [600, 114] width 126 height 11
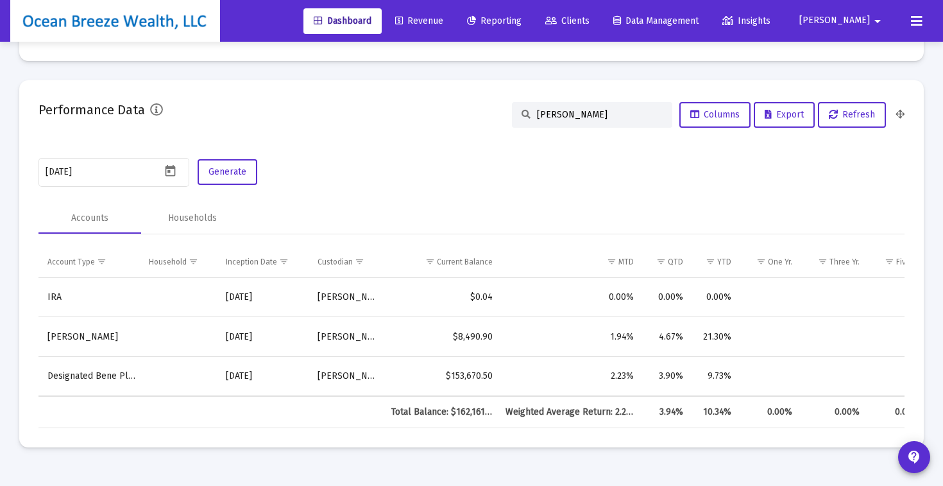
click at [578, 115] on input "[PERSON_NAME]" at bounding box center [600, 114] width 126 height 11
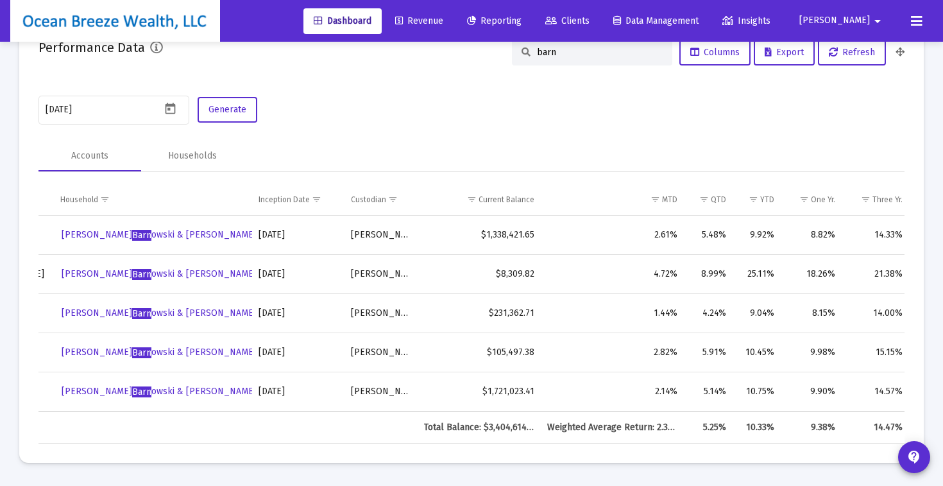
scroll to position [0, 427]
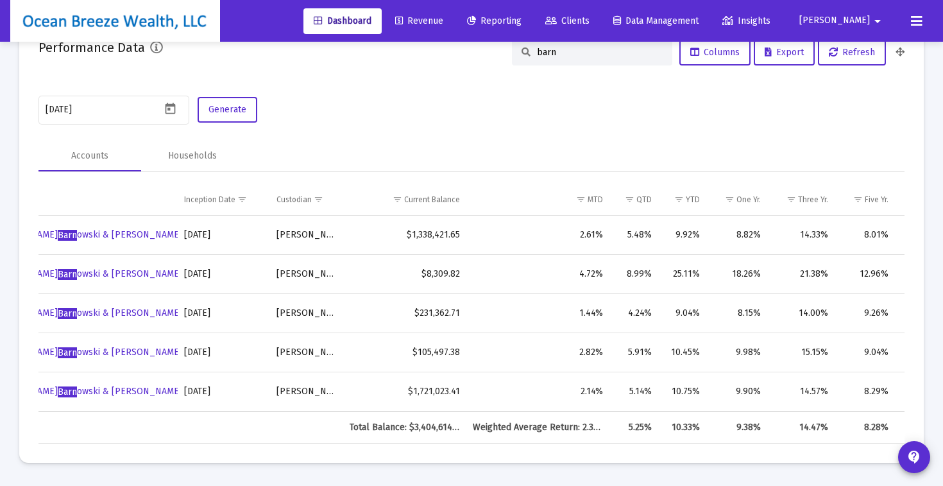
click at [570, 56] on input "barn" at bounding box center [600, 52] width 126 height 11
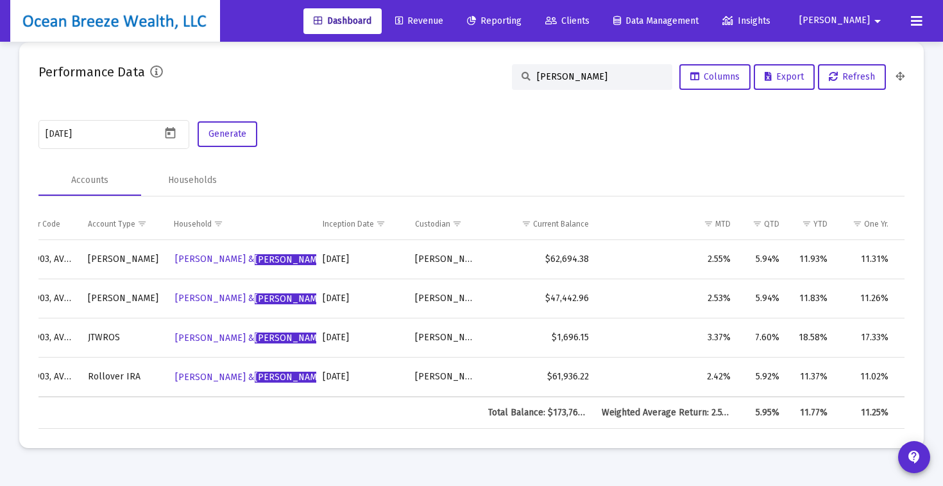
scroll to position [0, 438]
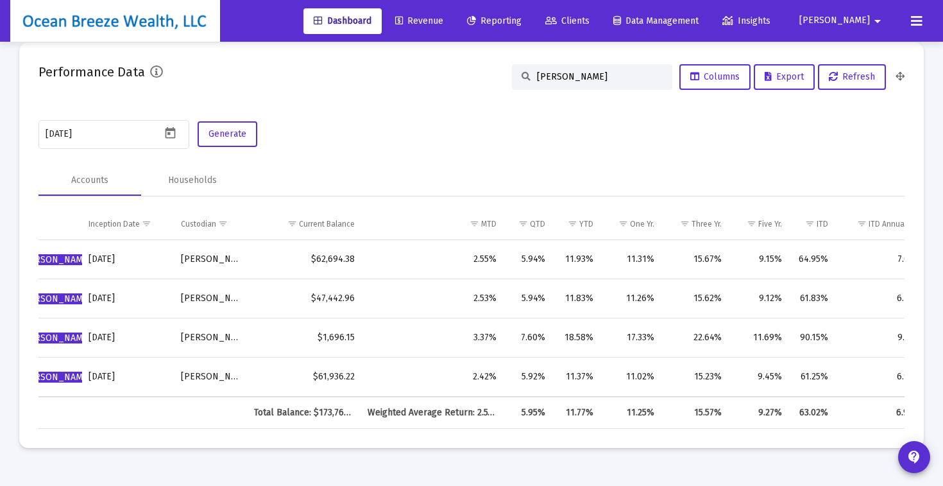
click at [563, 78] on input "[PERSON_NAME]" at bounding box center [600, 76] width 126 height 11
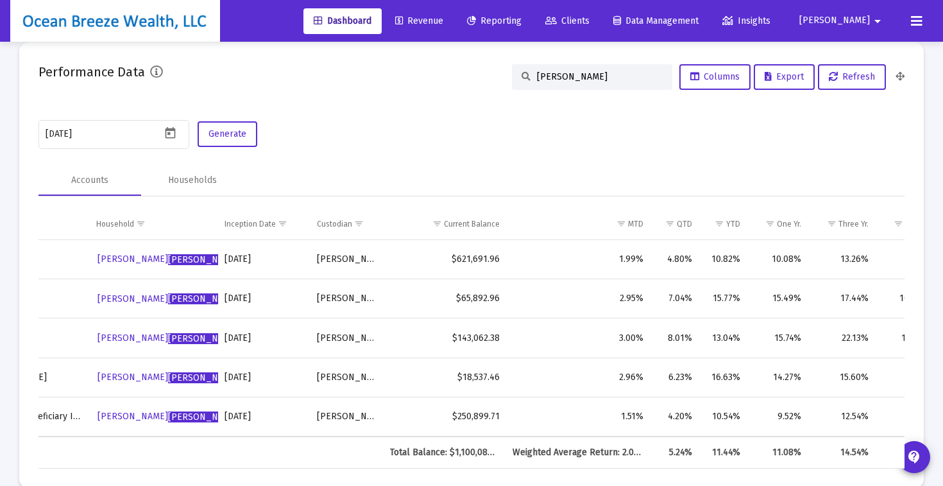
scroll to position [0, 631]
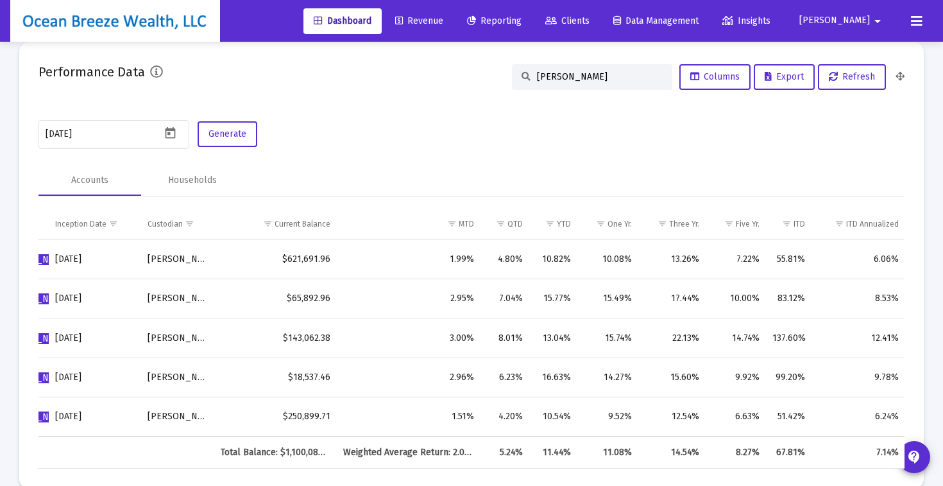
click at [564, 78] on input "[PERSON_NAME]" at bounding box center [600, 76] width 126 height 11
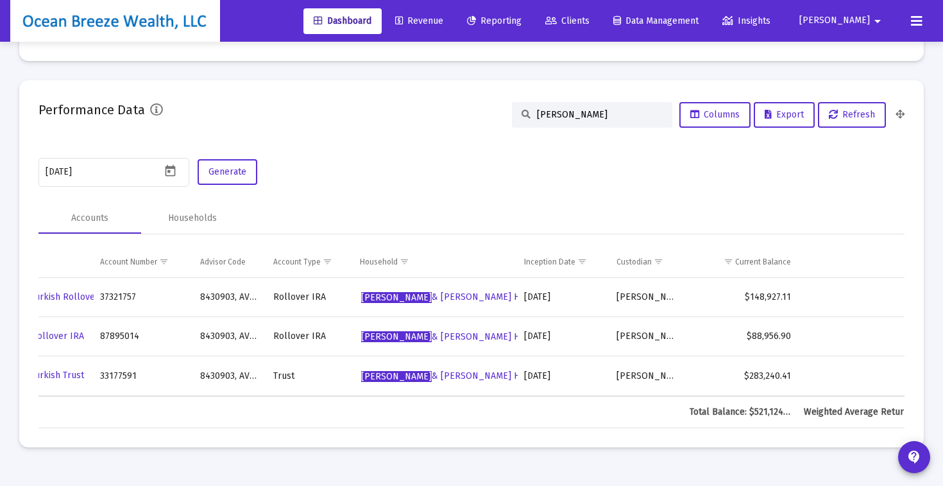
scroll to position [0, 19]
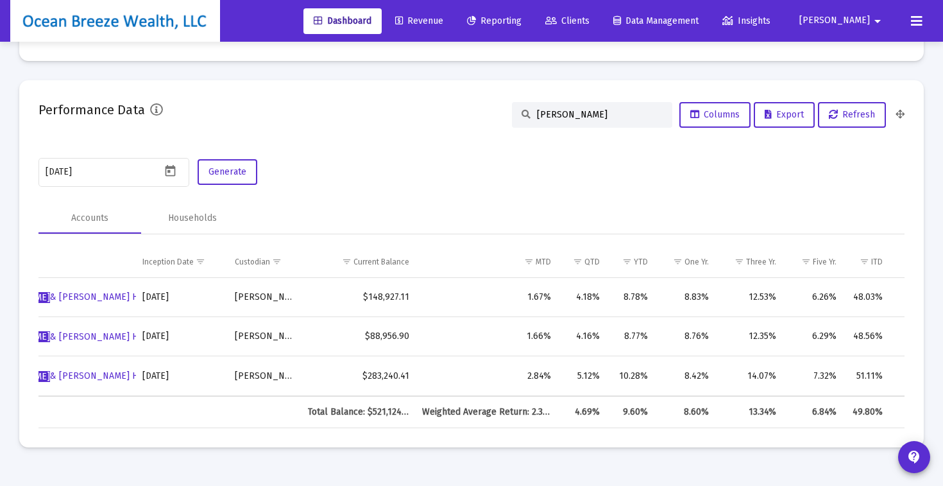
click at [574, 112] on input "[PERSON_NAME]" at bounding box center [600, 114] width 126 height 11
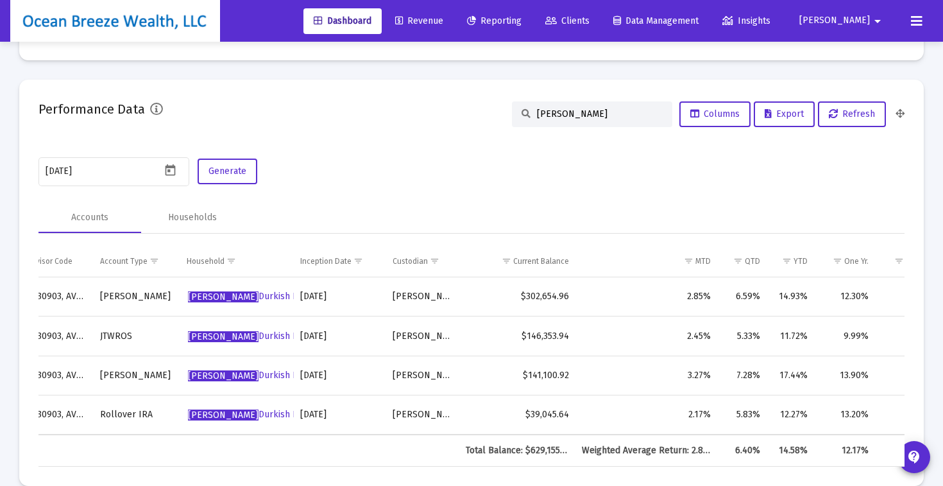
scroll to position [0, 397]
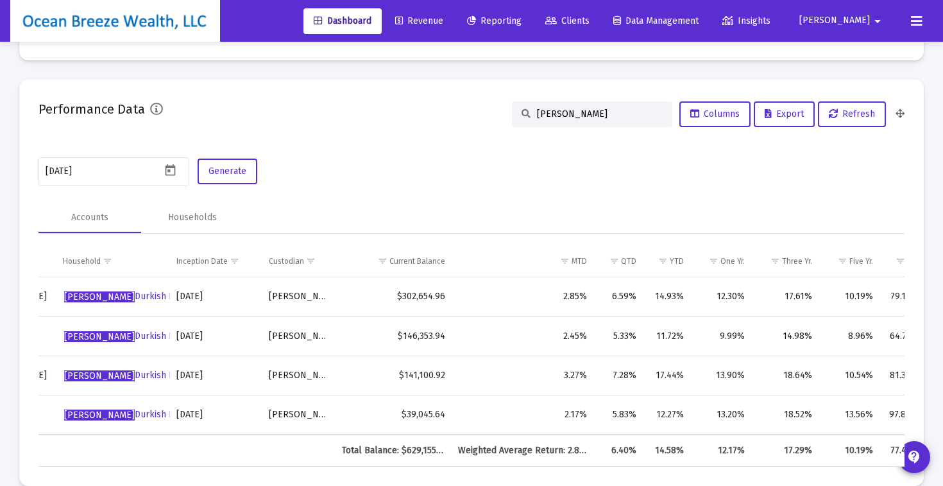
click at [557, 112] on input "[PERSON_NAME]" at bounding box center [600, 113] width 126 height 11
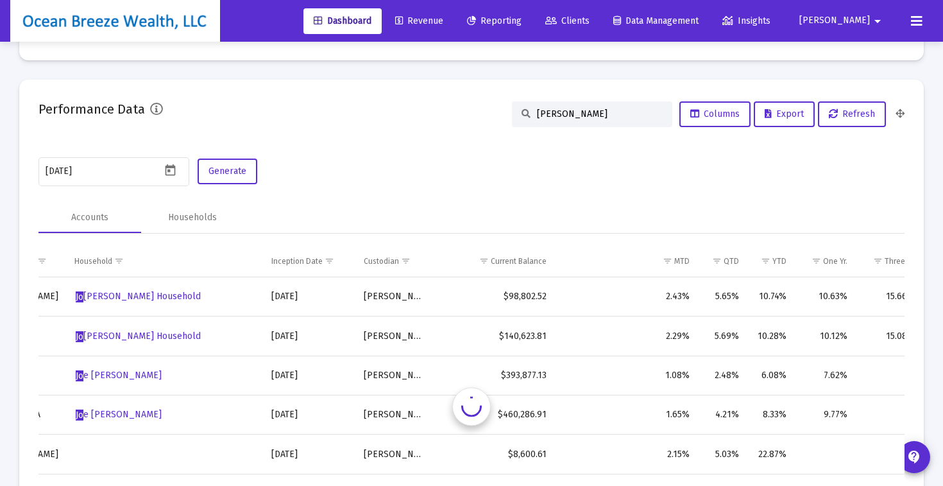
scroll to position [0, 0]
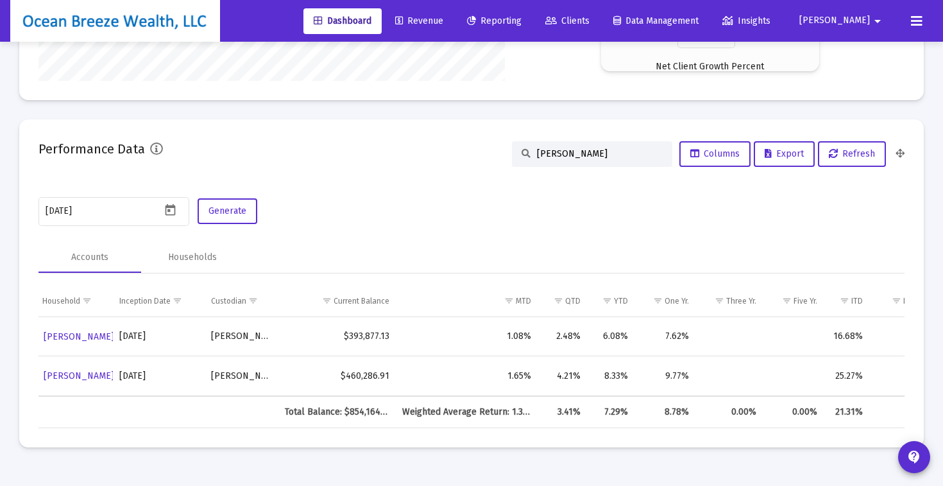
click at [566, 158] on div "[PERSON_NAME]" at bounding box center [592, 154] width 160 height 26
click at [561, 157] on input "[PERSON_NAME]" at bounding box center [600, 153] width 126 height 11
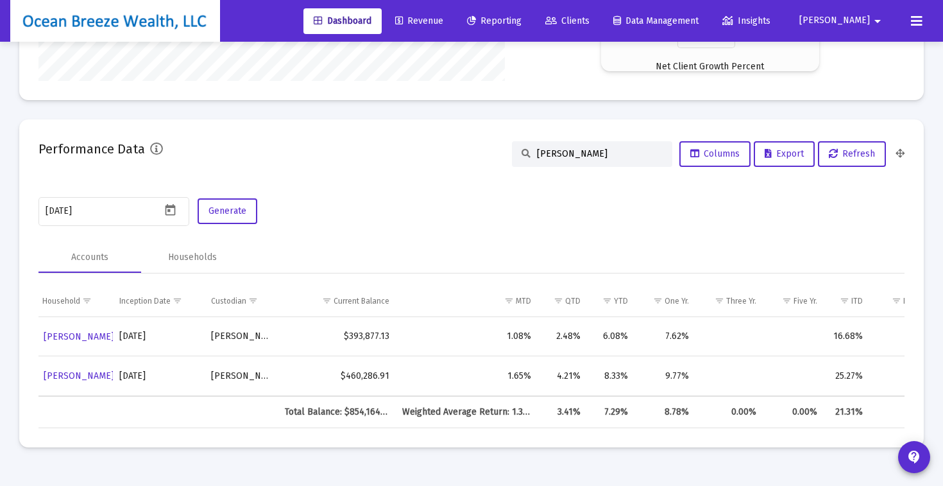
click at [561, 157] on input "[PERSON_NAME]" at bounding box center [600, 153] width 126 height 11
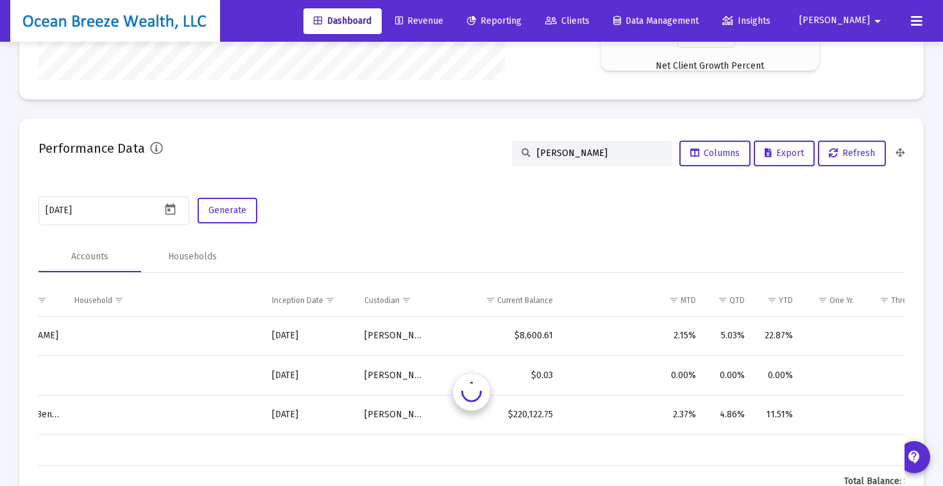
scroll to position [0, 397]
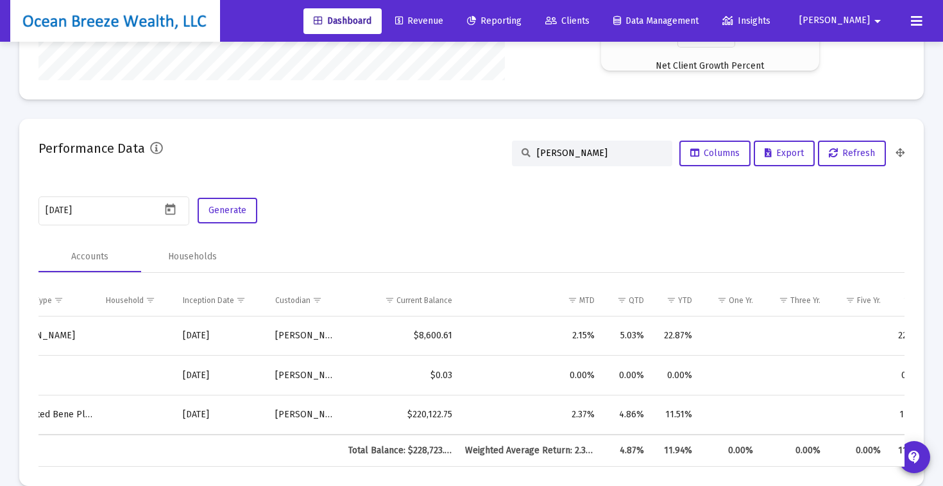
click at [579, 149] on input "[PERSON_NAME]" at bounding box center [600, 153] width 126 height 11
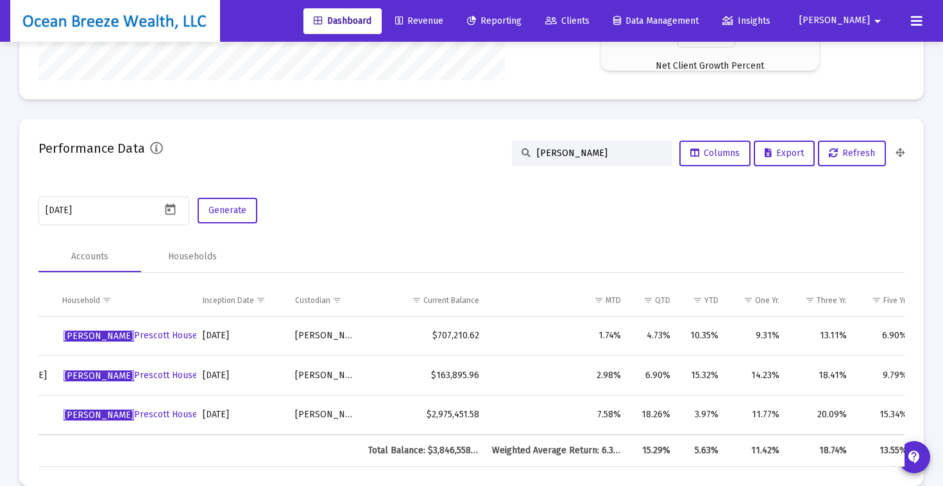
click at [577, 155] on input "[PERSON_NAME]" at bounding box center [600, 153] width 126 height 11
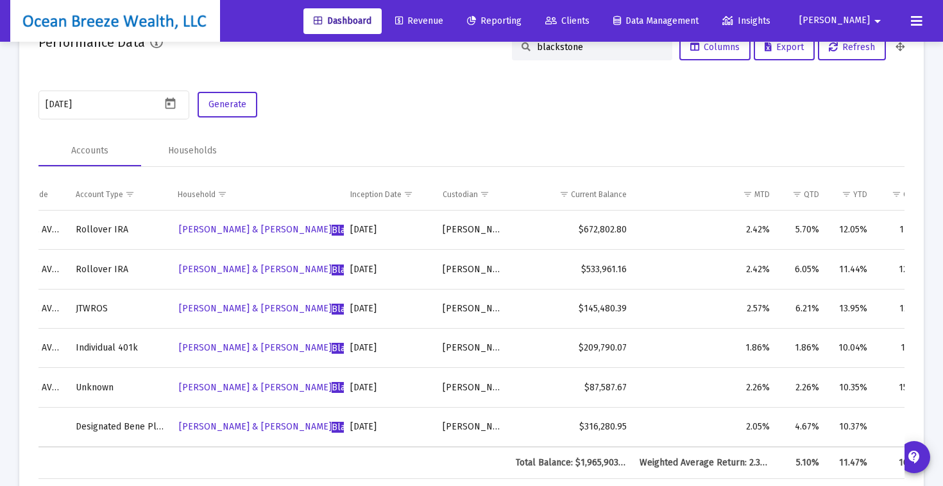
scroll to position [0, 435]
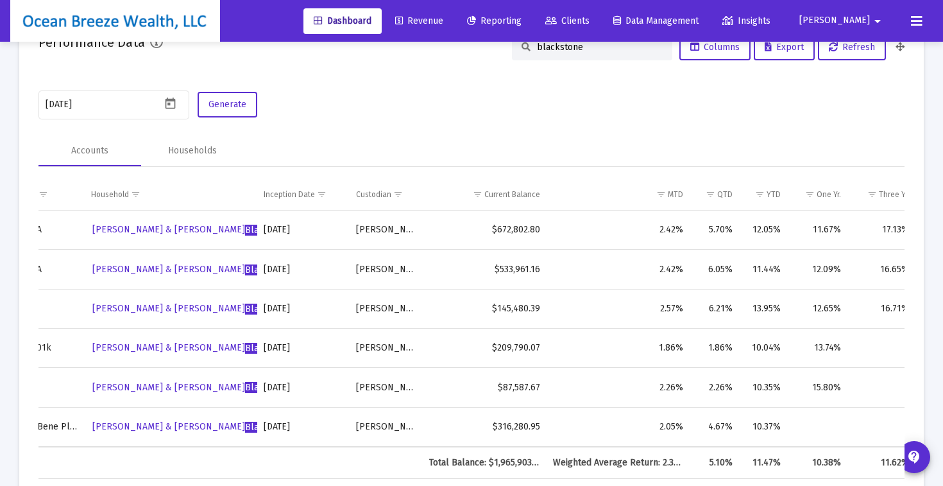
click at [601, 51] on input "blackstone" at bounding box center [600, 47] width 126 height 11
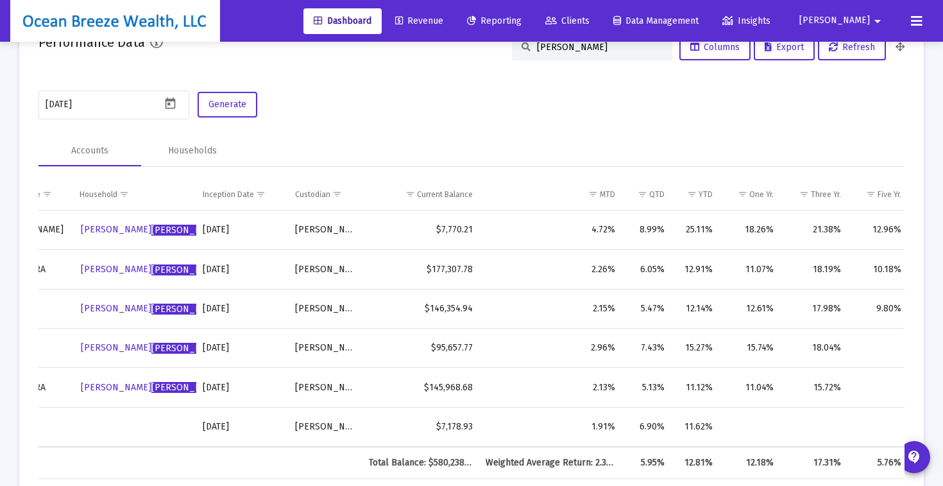
scroll to position [0, 433]
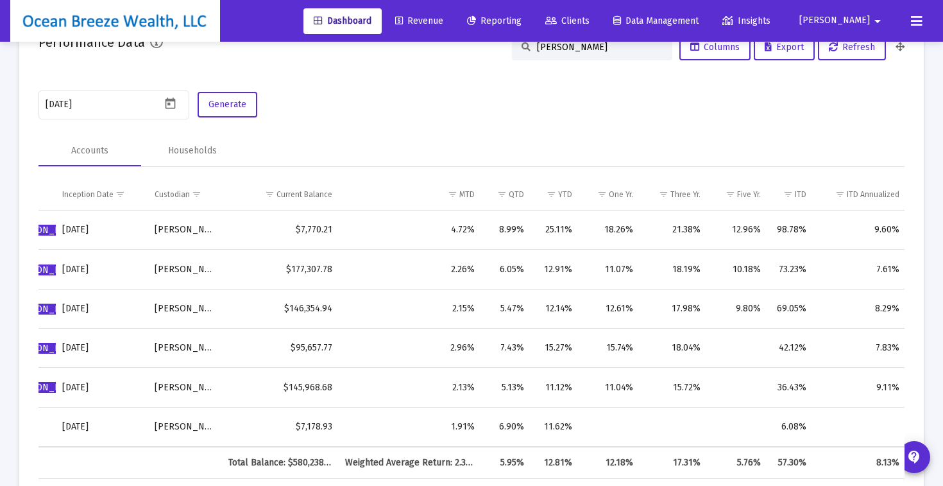
click at [568, 51] on input "[PERSON_NAME]" at bounding box center [600, 47] width 126 height 11
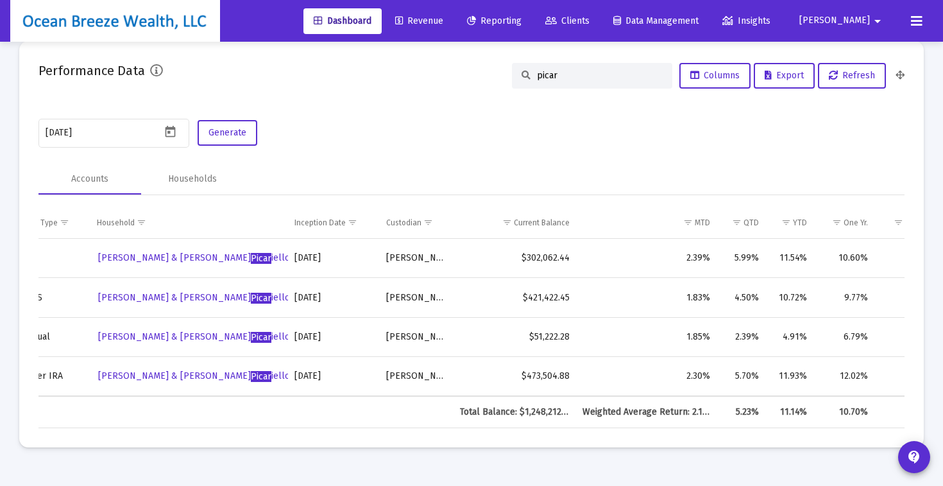
scroll to position [0, 599]
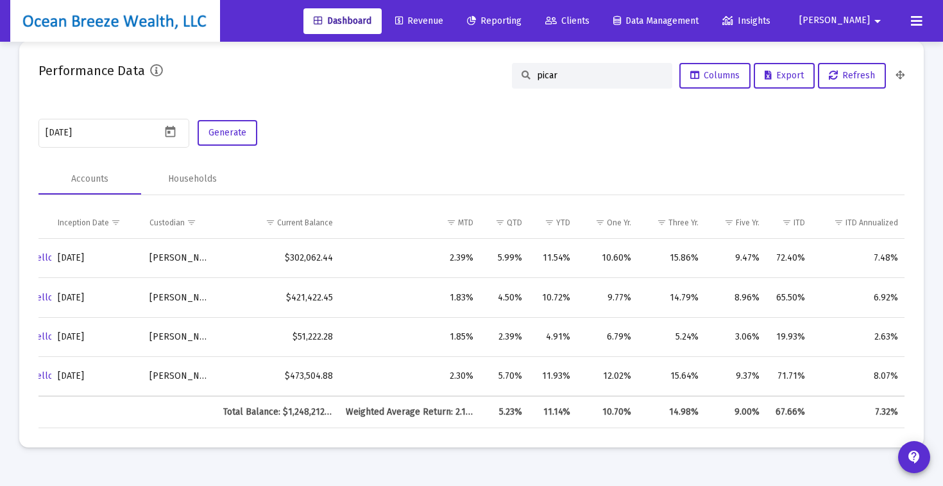
click at [557, 71] on input "picar" at bounding box center [600, 75] width 126 height 11
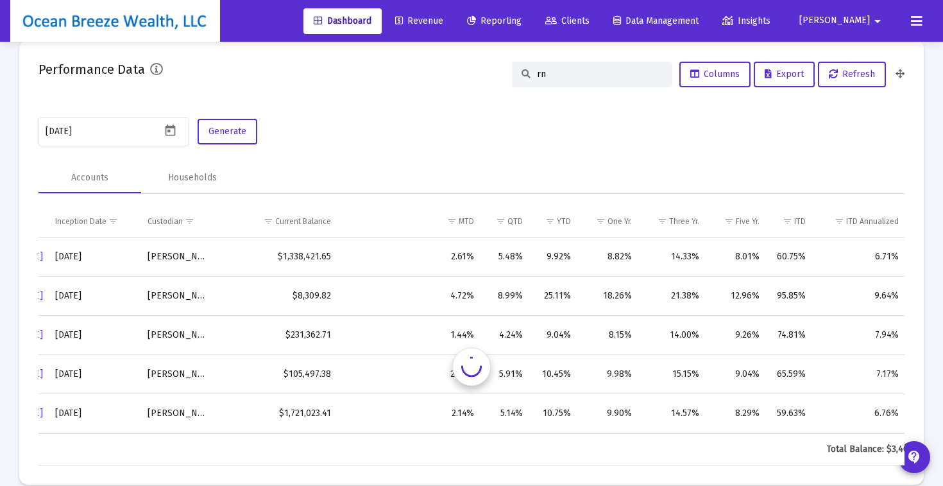
scroll to position [0, 606]
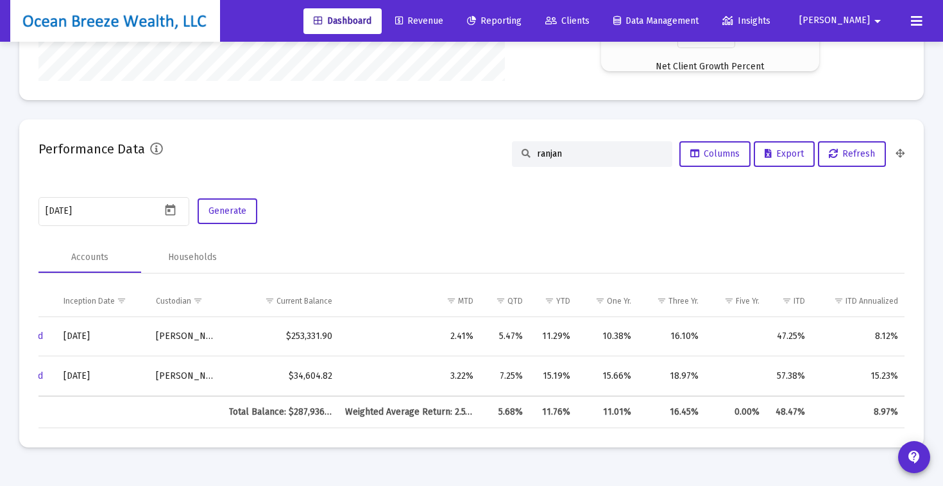
click at [565, 159] on div "ranjan" at bounding box center [592, 154] width 160 height 26
click at [561, 153] on input "ranjan" at bounding box center [600, 153] width 126 height 11
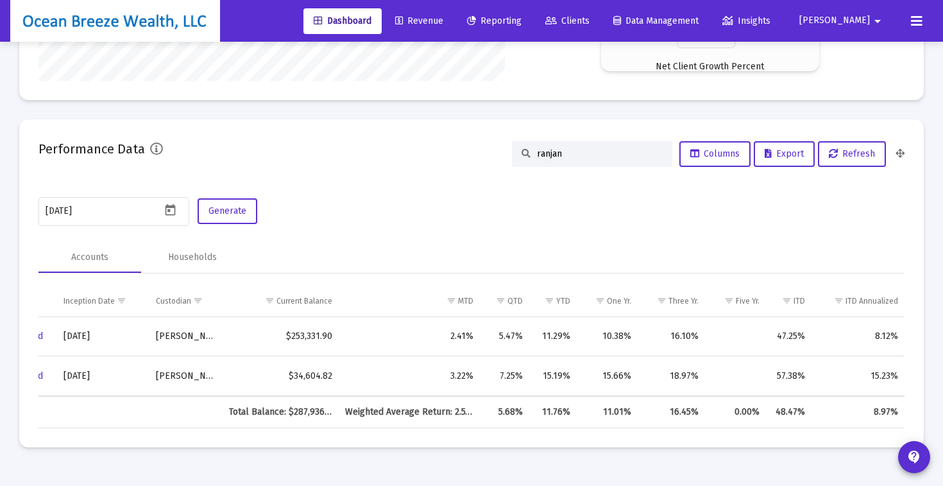
click at [561, 153] on input "ranjan" at bounding box center [600, 153] width 126 height 11
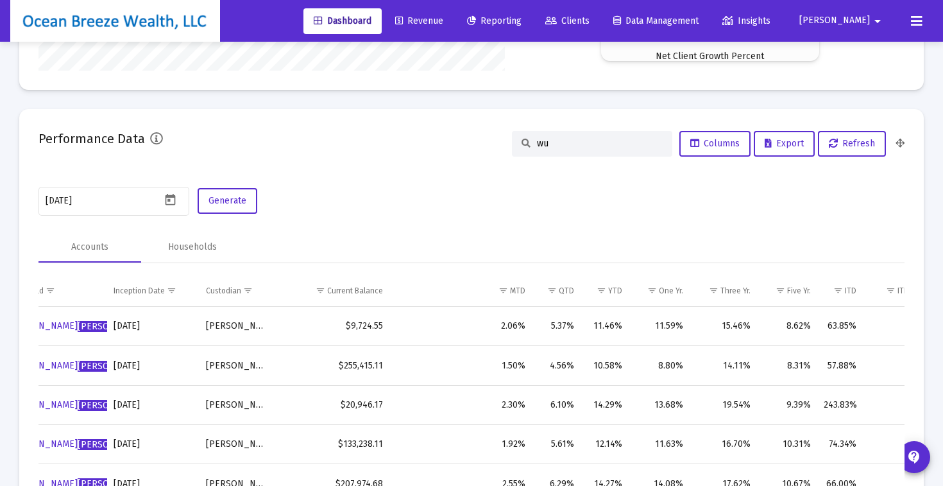
scroll to position [2216, 0]
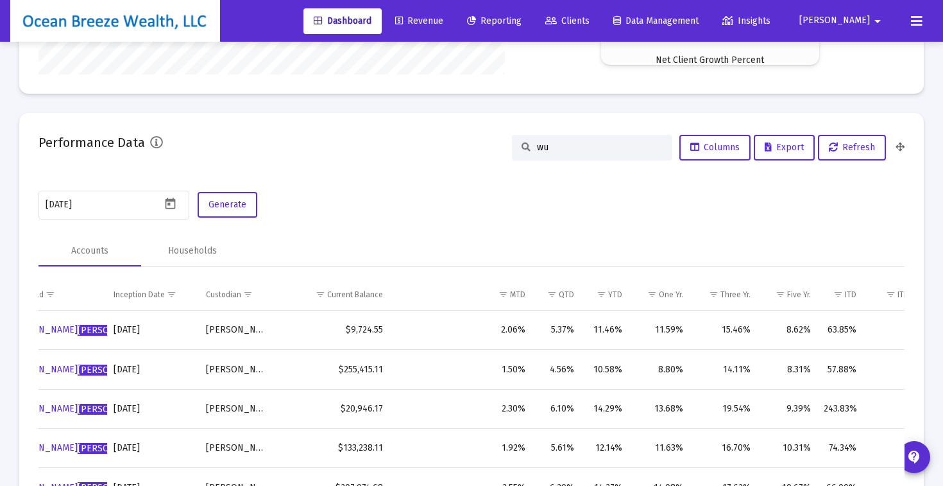
click at [566, 146] on input "wu" at bounding box center [600, 147] width 126 height 11
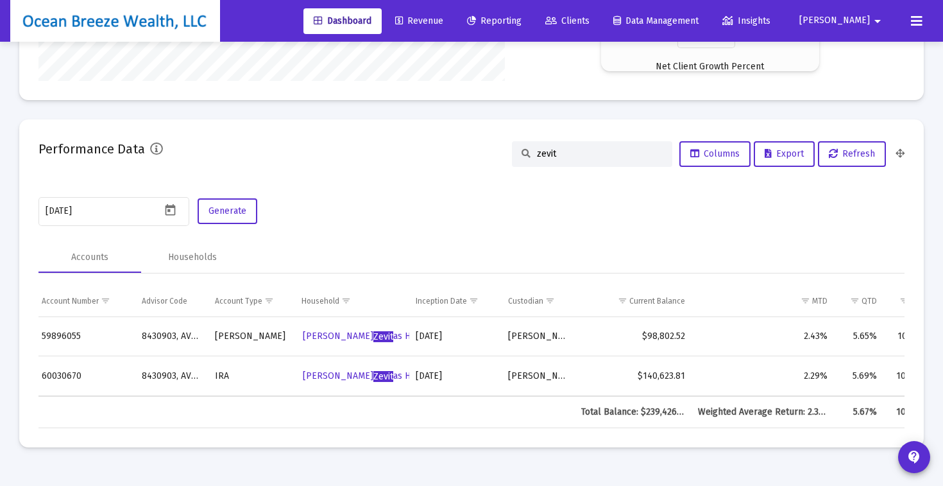
scroll to position [0, 310]
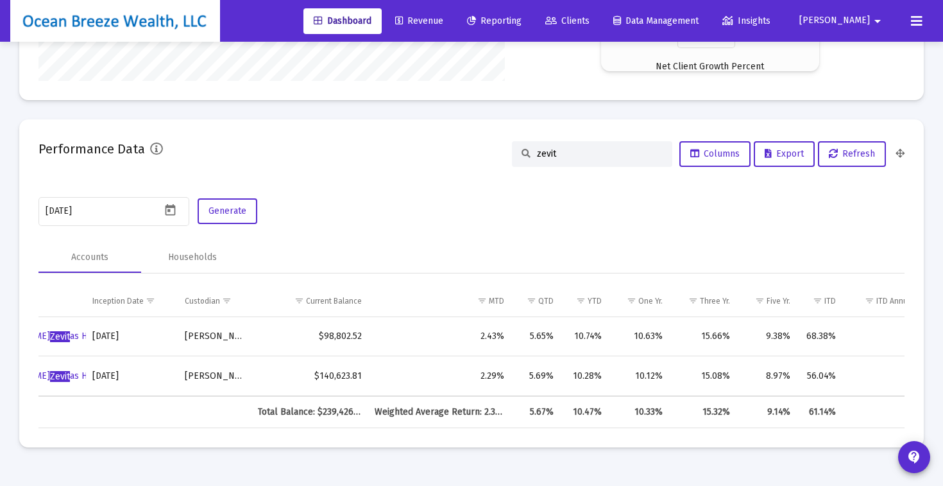
click at [580, 157] on input "zevit" at bounding box center [600, 153] width 126 height 11
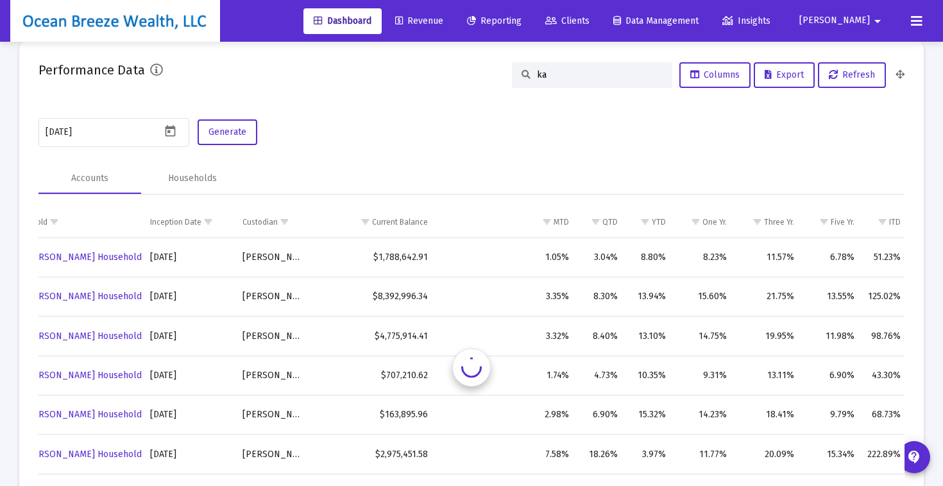
scroll to position [0, 450]
type input "k"
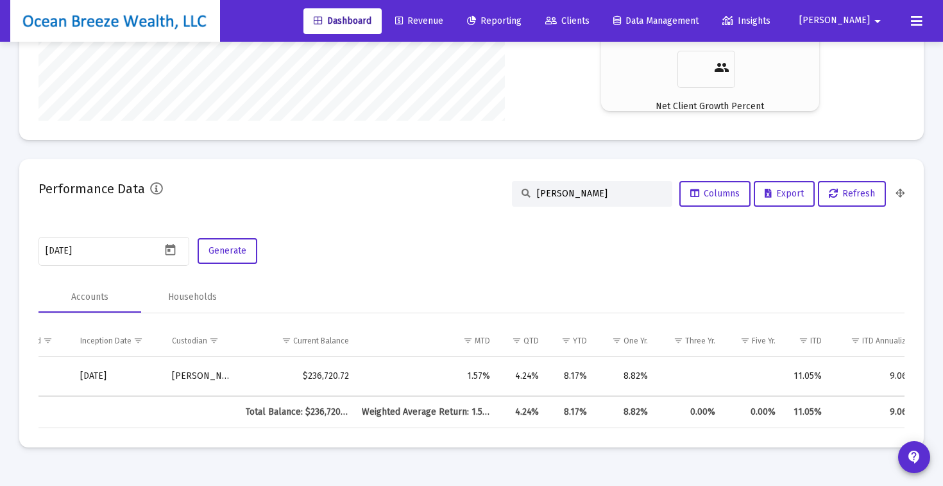
click at [577, 187] on div "[PERSON_NAME]" at bounding box center [592, 194] width 160 height 26
click at [568, 196] on input "[PERSON_NAME]" at bounding box center [600, 193] width 126 height 11
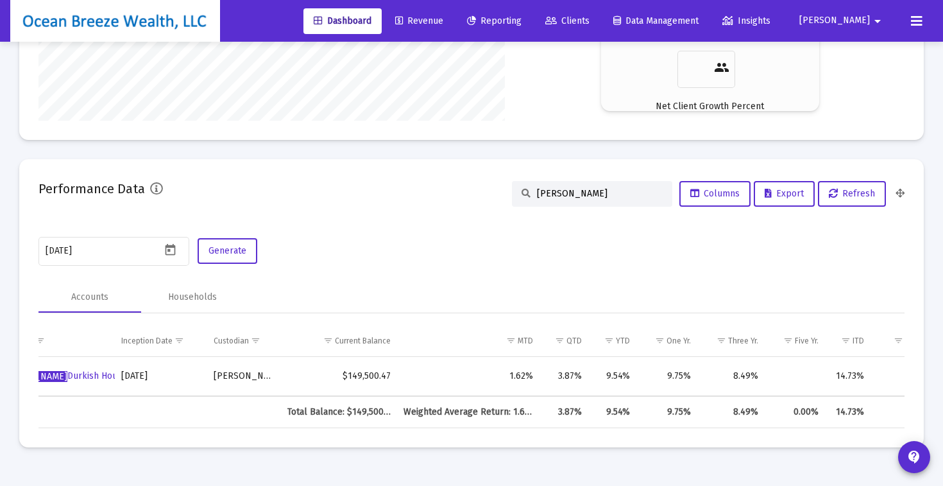
click at [566, 194] on input "[PERSON_NAME]" at bounding box center [600, 193] width 126 height 11
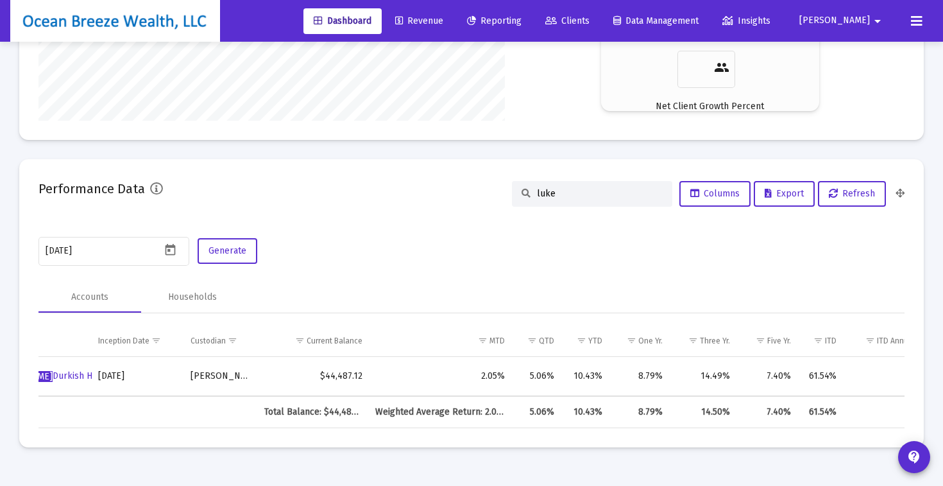
type input "luke"
